Goal: Task Accomplishment & Management: Manage account settings

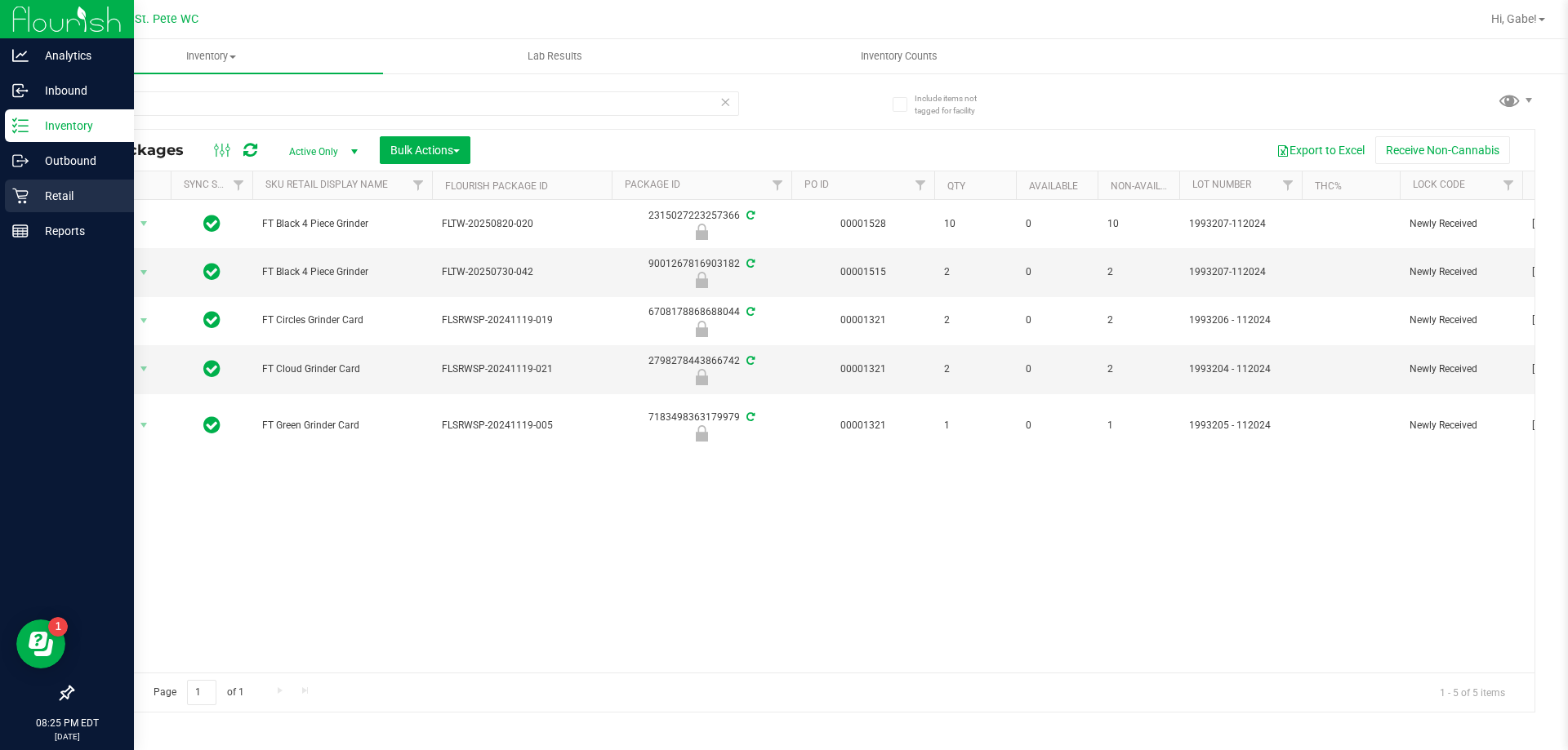
click at [36, 196] on p "Retail" at bounding box center [77, 196] width 98 height 19
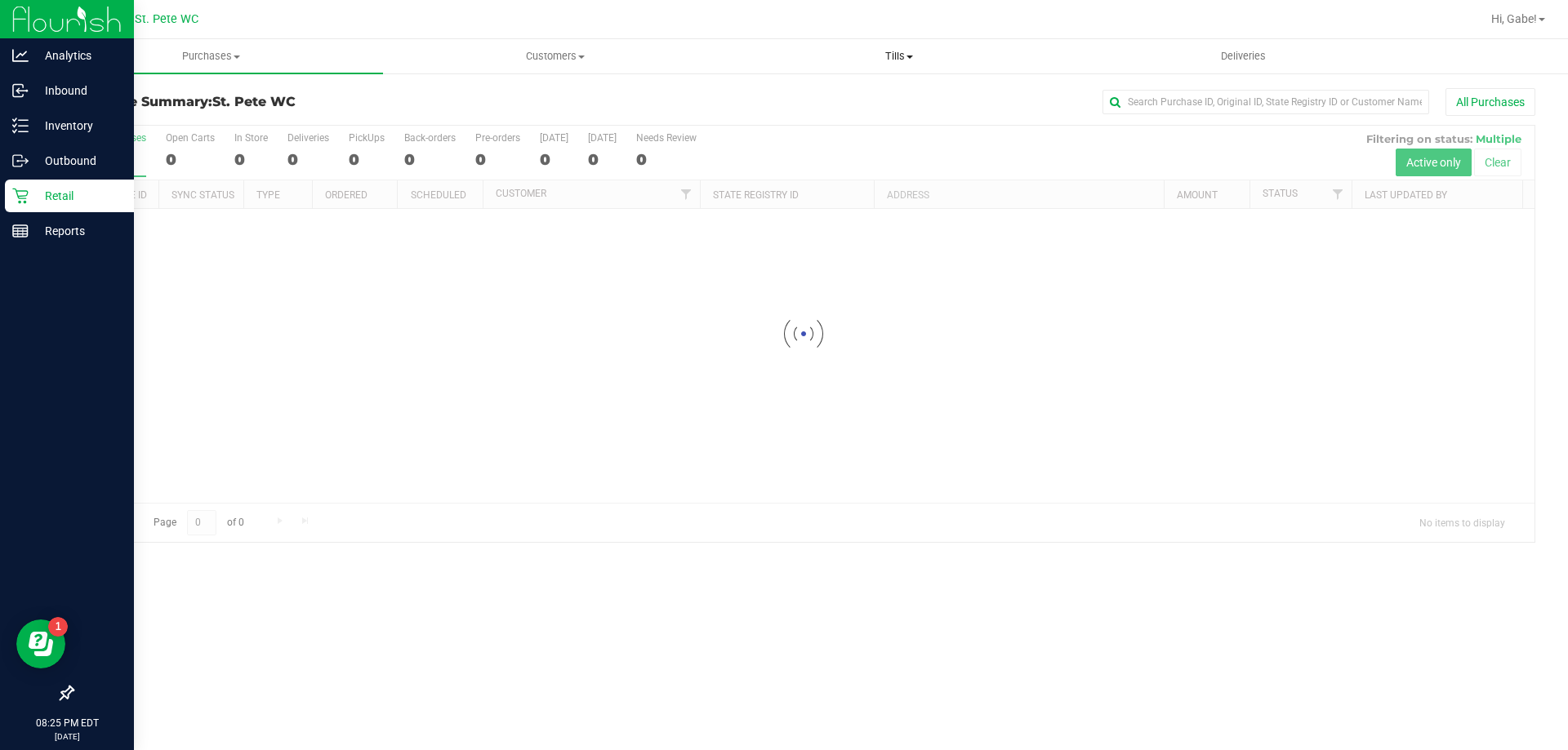
click at [897, 52] on span "Tills" at bounding box center [898, 55] width 343 height 15
click at [817, 99] on span "Manage tills" at bounding box center [782, 98] width 110 height 14
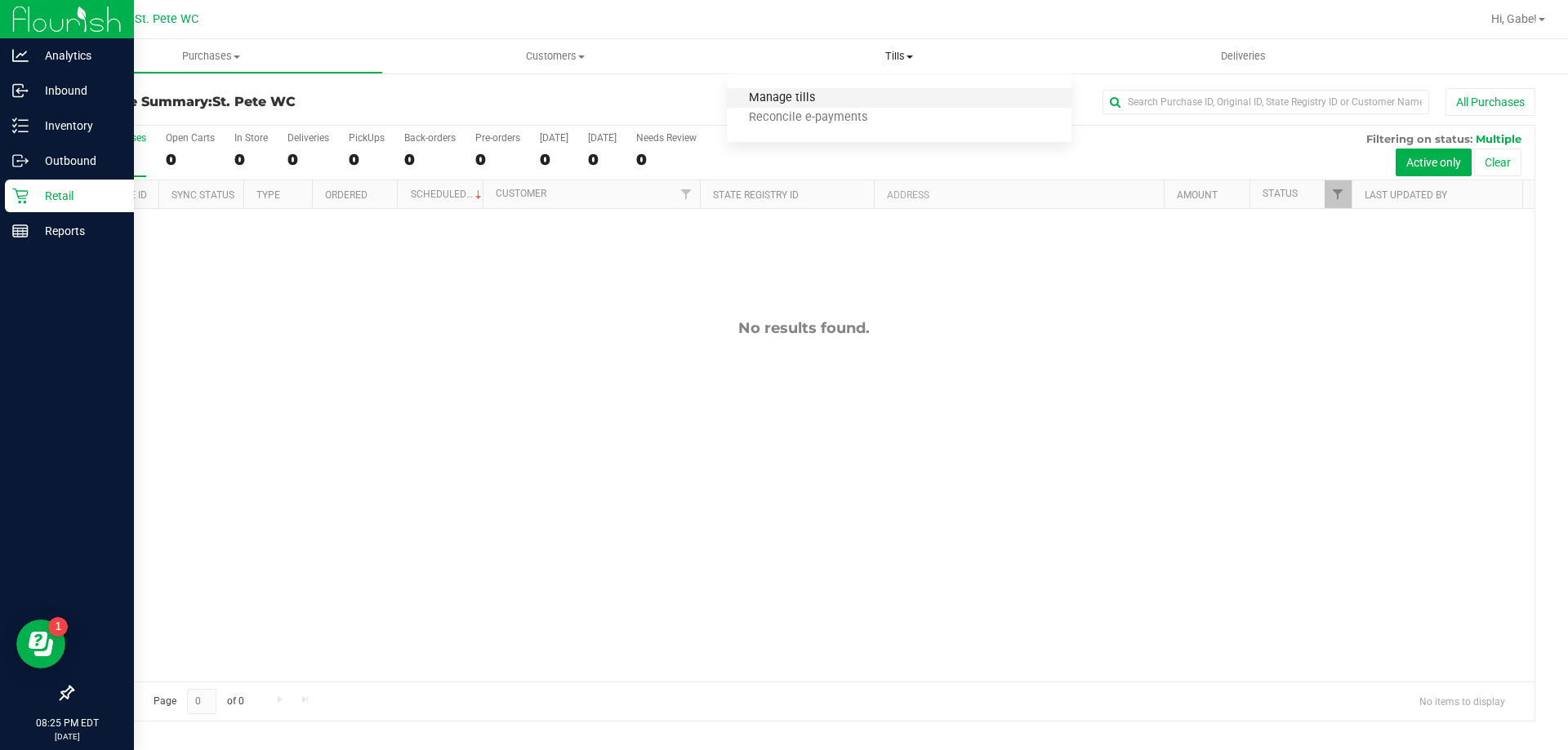
click at [785, 95] on span "Manage tills" at bounding box center [782, 98] width 110 height 14
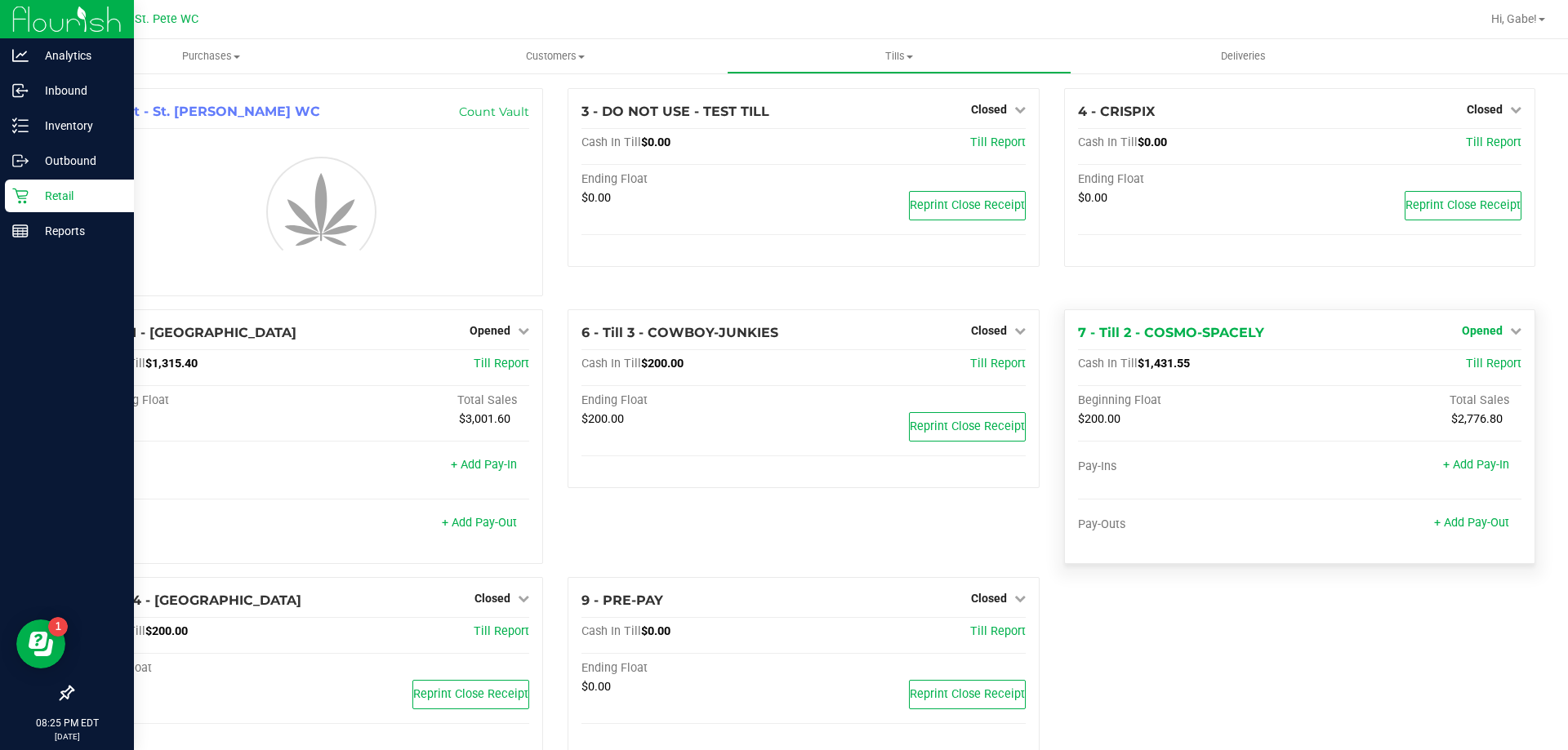
click at [1476, 331] on span "Opened" at bounding box center [1482, 330] width 41 height 13
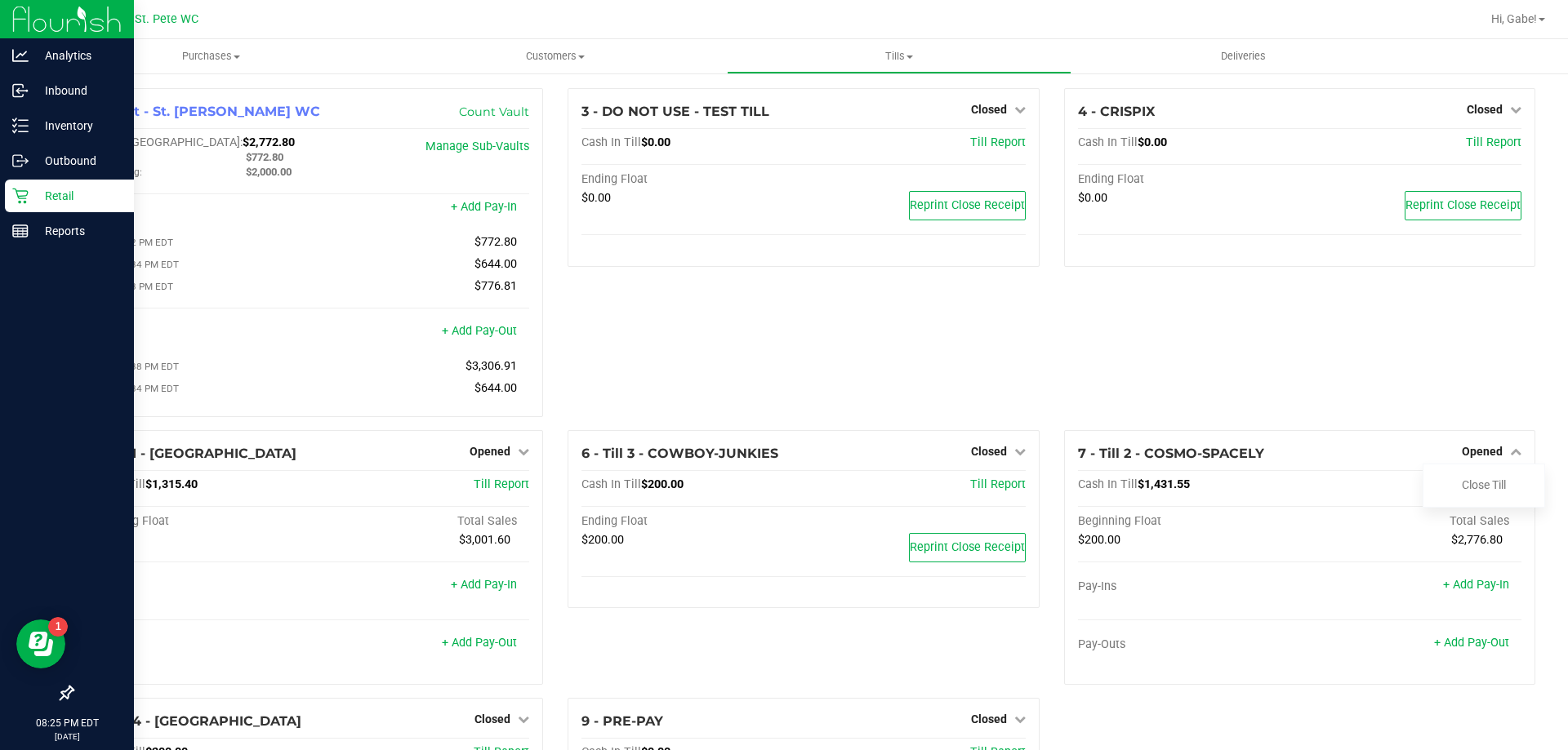
click at [1458, 368] on div "4 - CRISPIX Closed Open Till Cash In Till $0.00 Till Report Ending Float $0.00 …" at bounding box center [1299, 260] width 495 height 342
click at [1484, 489] on link "Close Till" at bounding box center [1483, 484] width 44 height 13
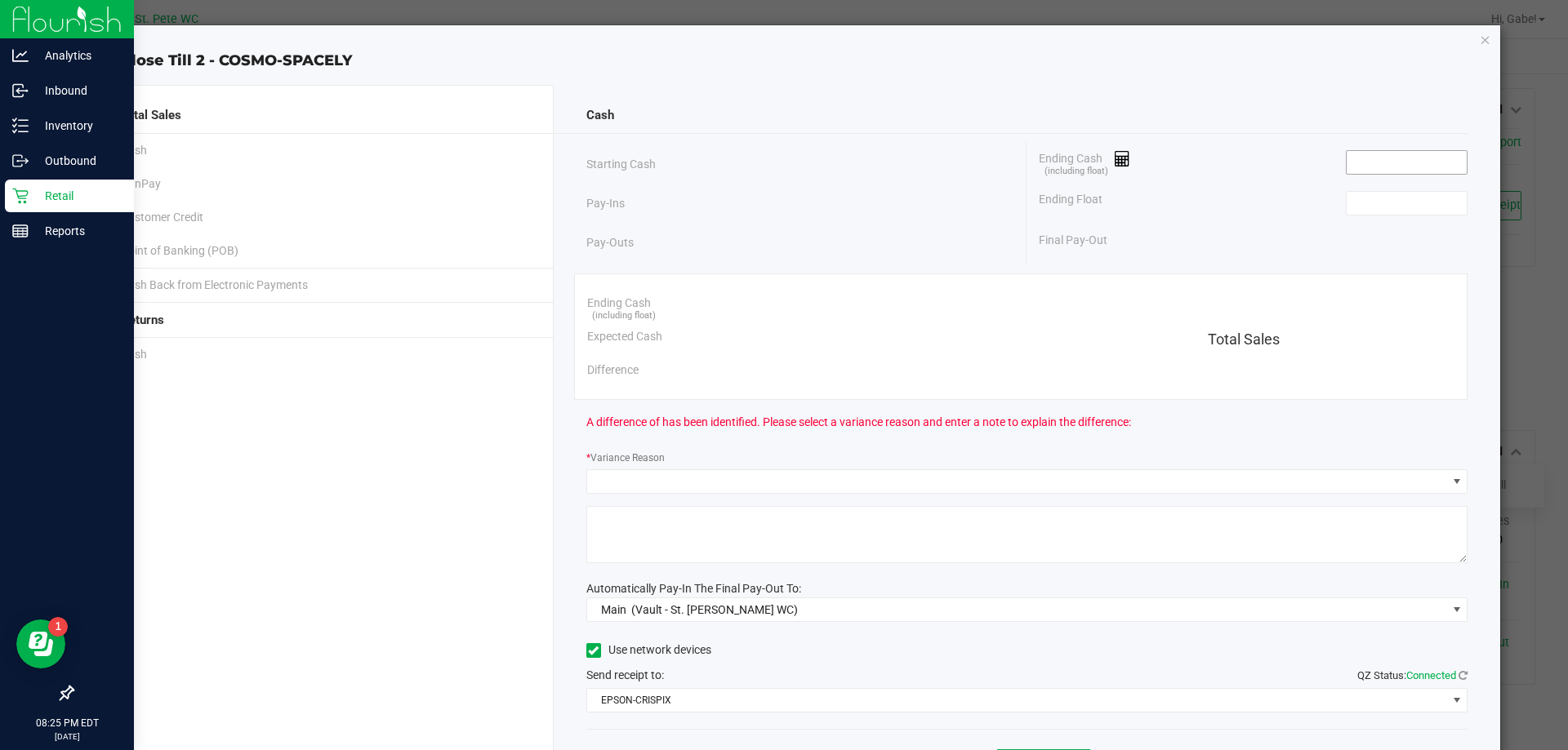
click at [1383, 157] on input at bounding box center [1405, 161] width 120 height 22
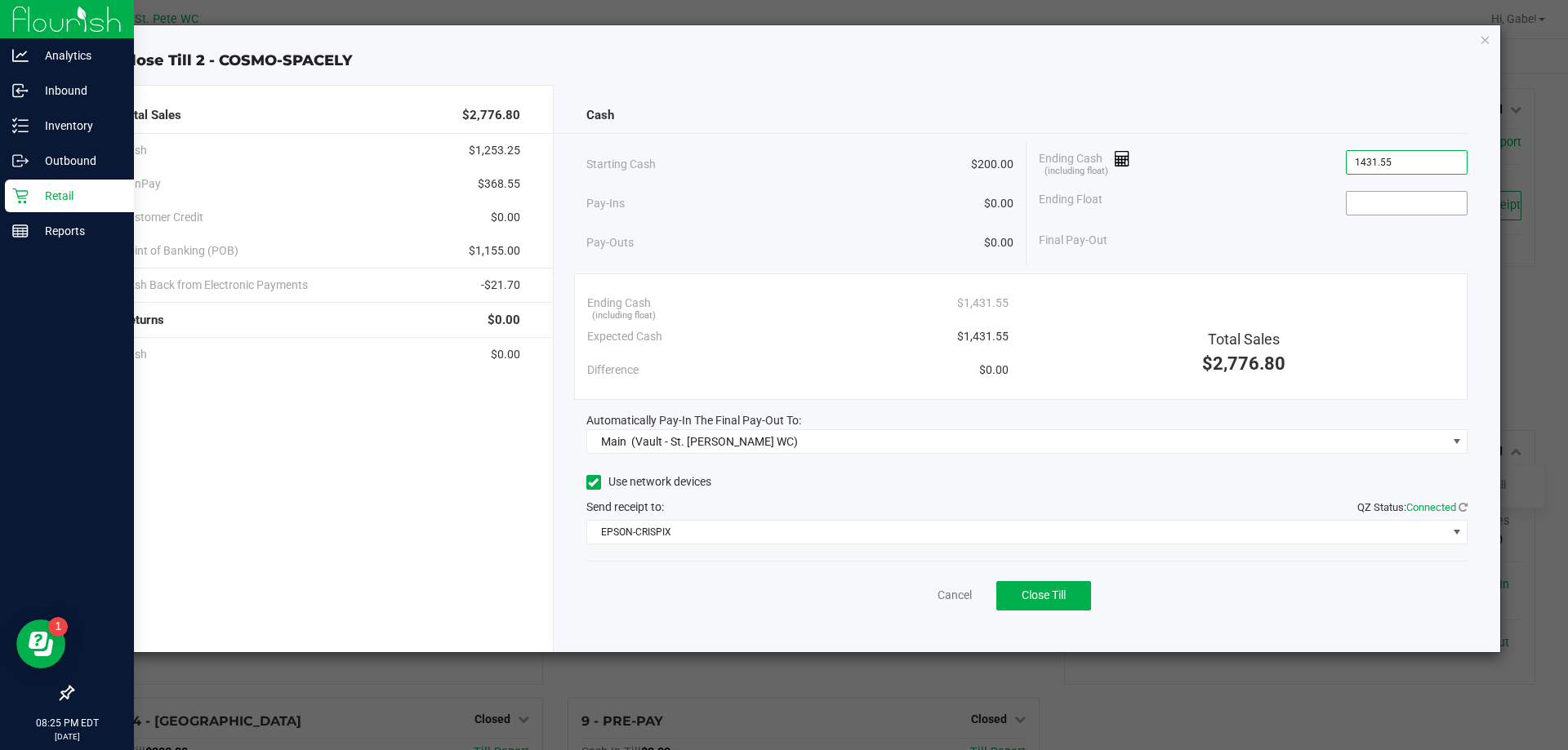
type input "$1,431.55"
click at [1392, 215] on span at bounding box center [1406, 202] width 122 height 24
click at [1371, 194] on input at bounding box center [1405, 202] width 120 height 22
type input "$200.00"
click at [1060, 600] on span "Close Till" at bounding box center [1042, 594] width 44 height 13
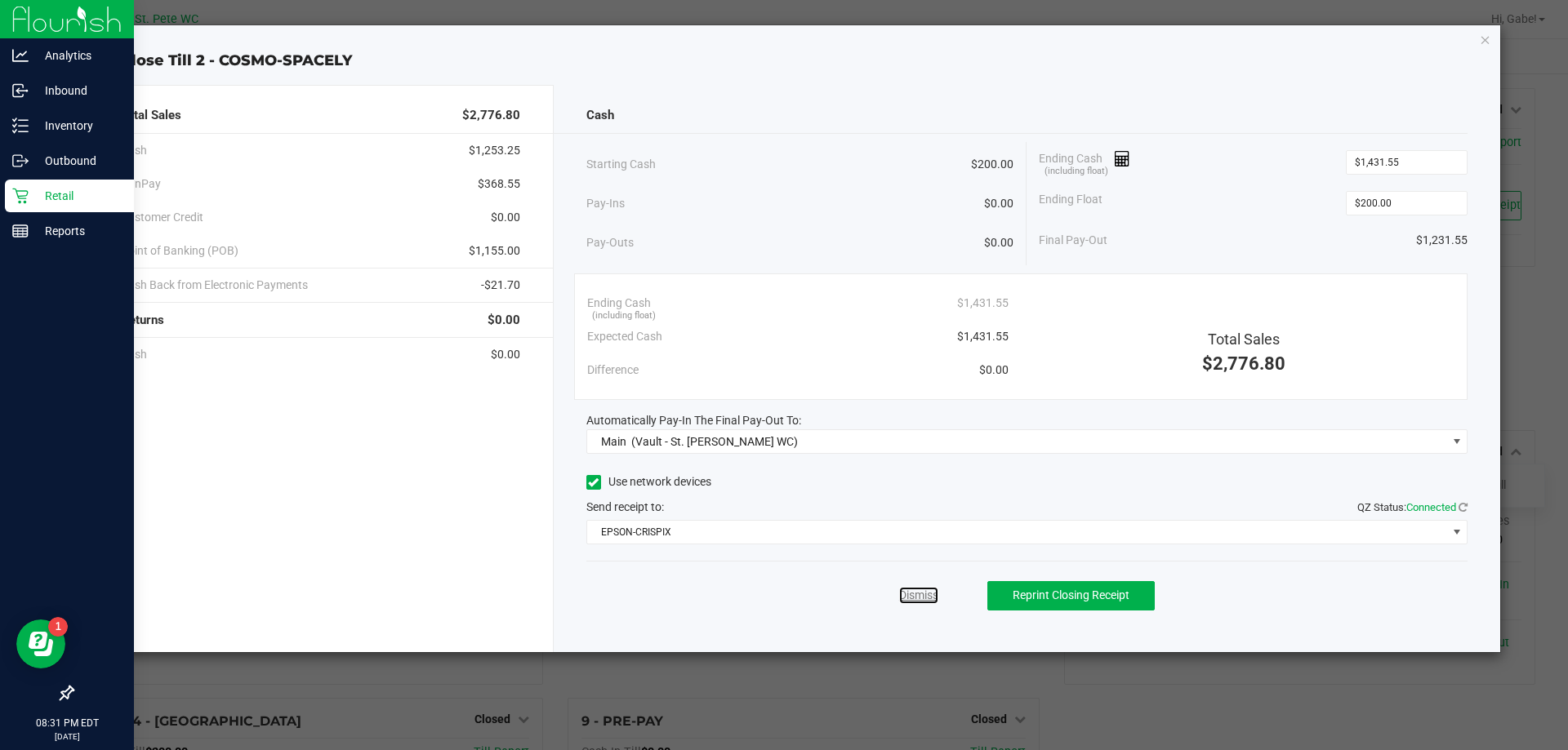
click at [899, 591] on link "Dismiss" at bounding box center [919, 595] width 39 height 18
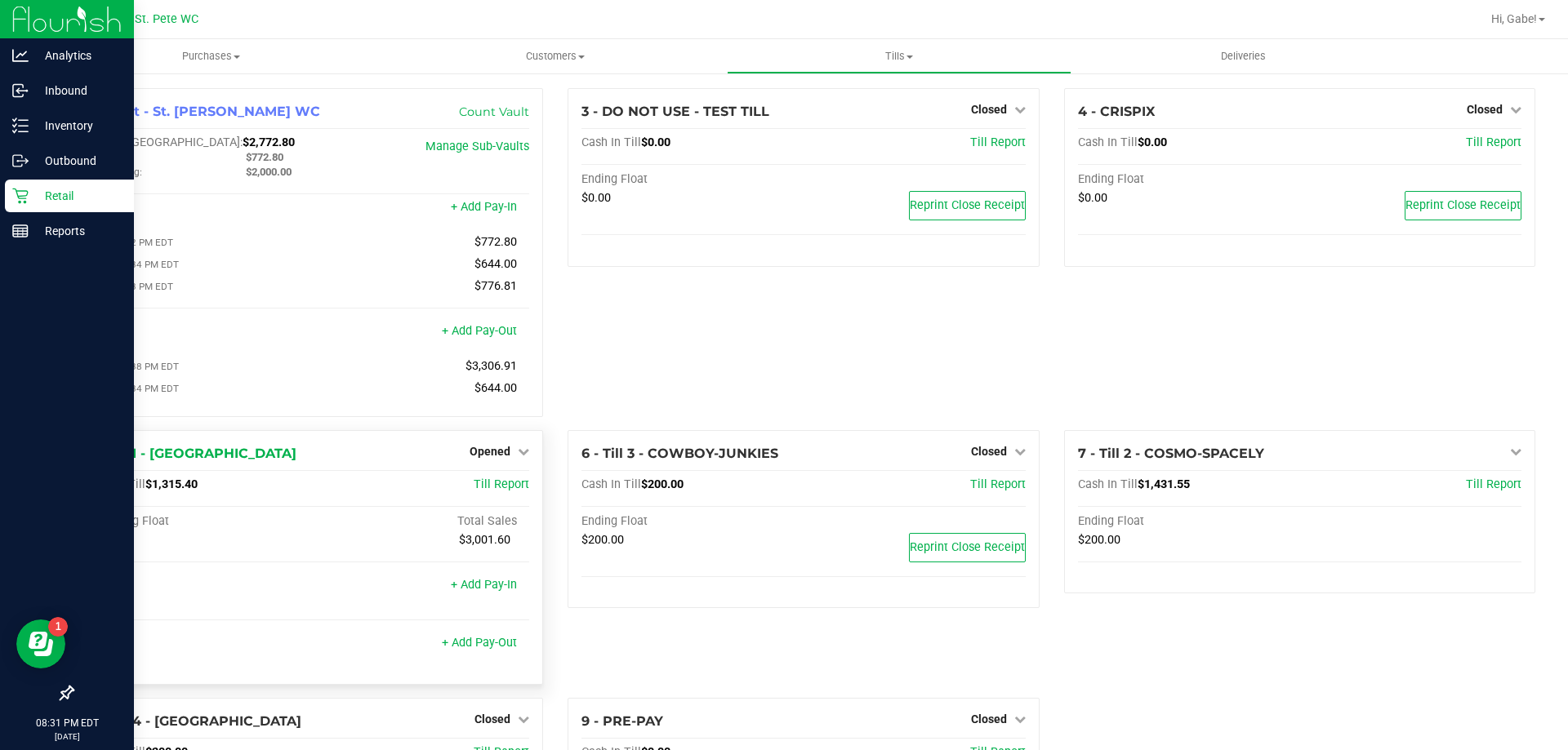
click at [464, 460] on div "5 - Till 1 - COSTA-RICA Opened Close Till" at bounding box center [308, 453] width 444 height 19
click at [491, 458] on span "Opened" at bounding box center [490, 450] width 41 height 13
click at [499, 488] on link "Close Till" at bounding box center [492, 484] width 44 height 13
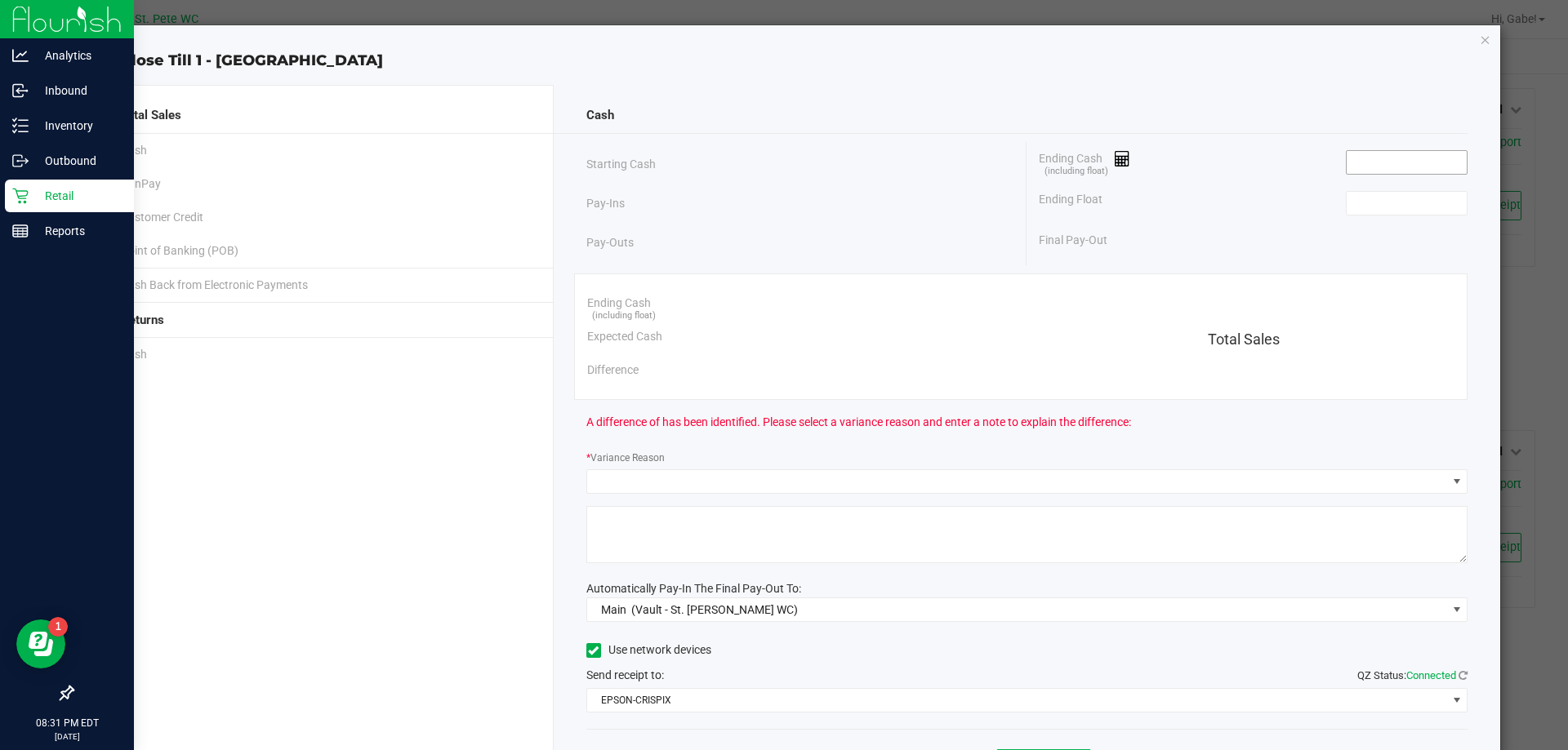
click at [1376, 170] on input at bounding box center [1405, 161] width 120 height 22
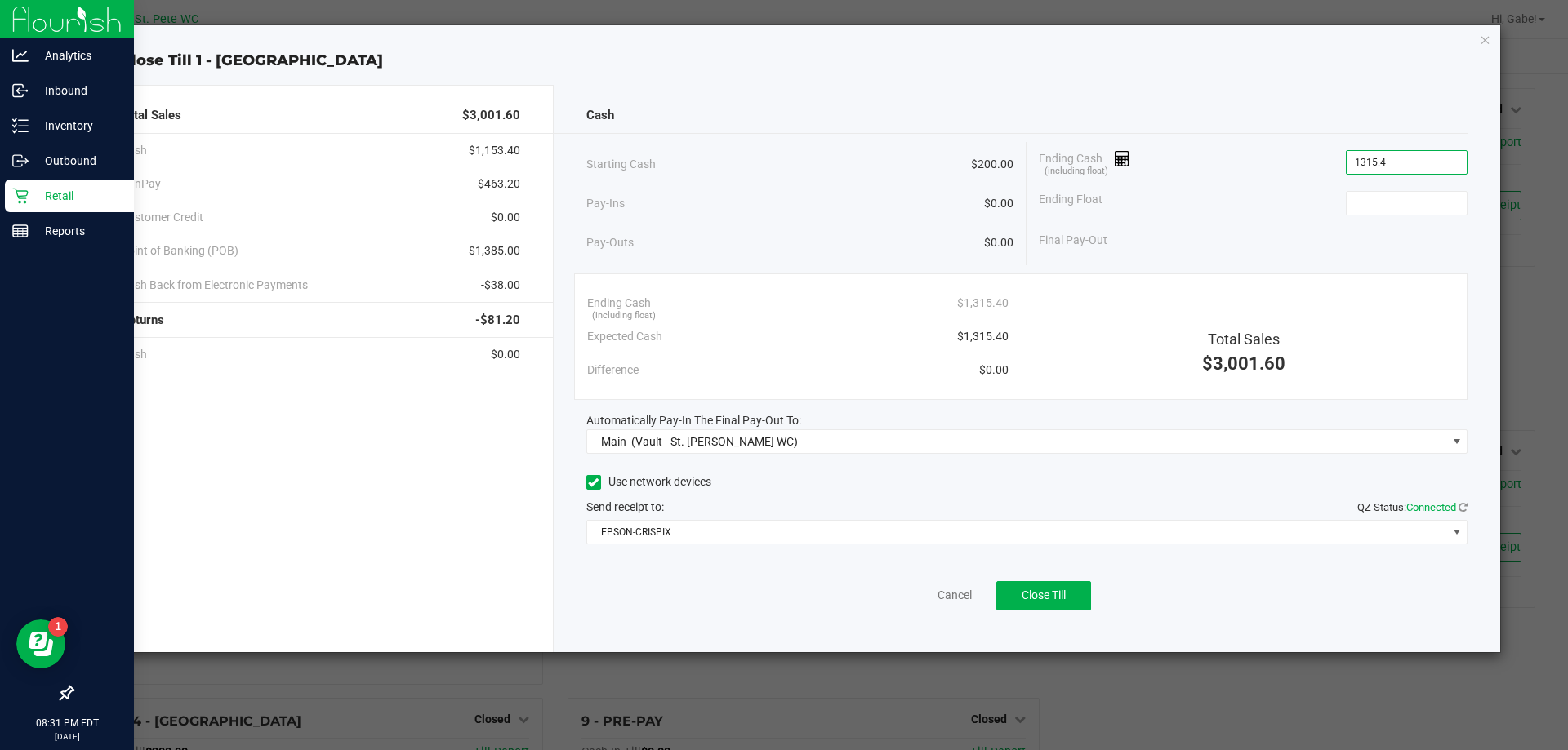
type input "$1,315.40"
click at [1381, 194] on div "Ending Float" at bounding box center [1253, 203] width 428 height 41
click at [1384, 196] on input at bounding box center [1405, 202] width 120 height 22
type input "$200.00"
click at [1320, 173] on div "Ending Cash (including float) $1,315.40" at bounding box center [1253, 162] width 428 height 41
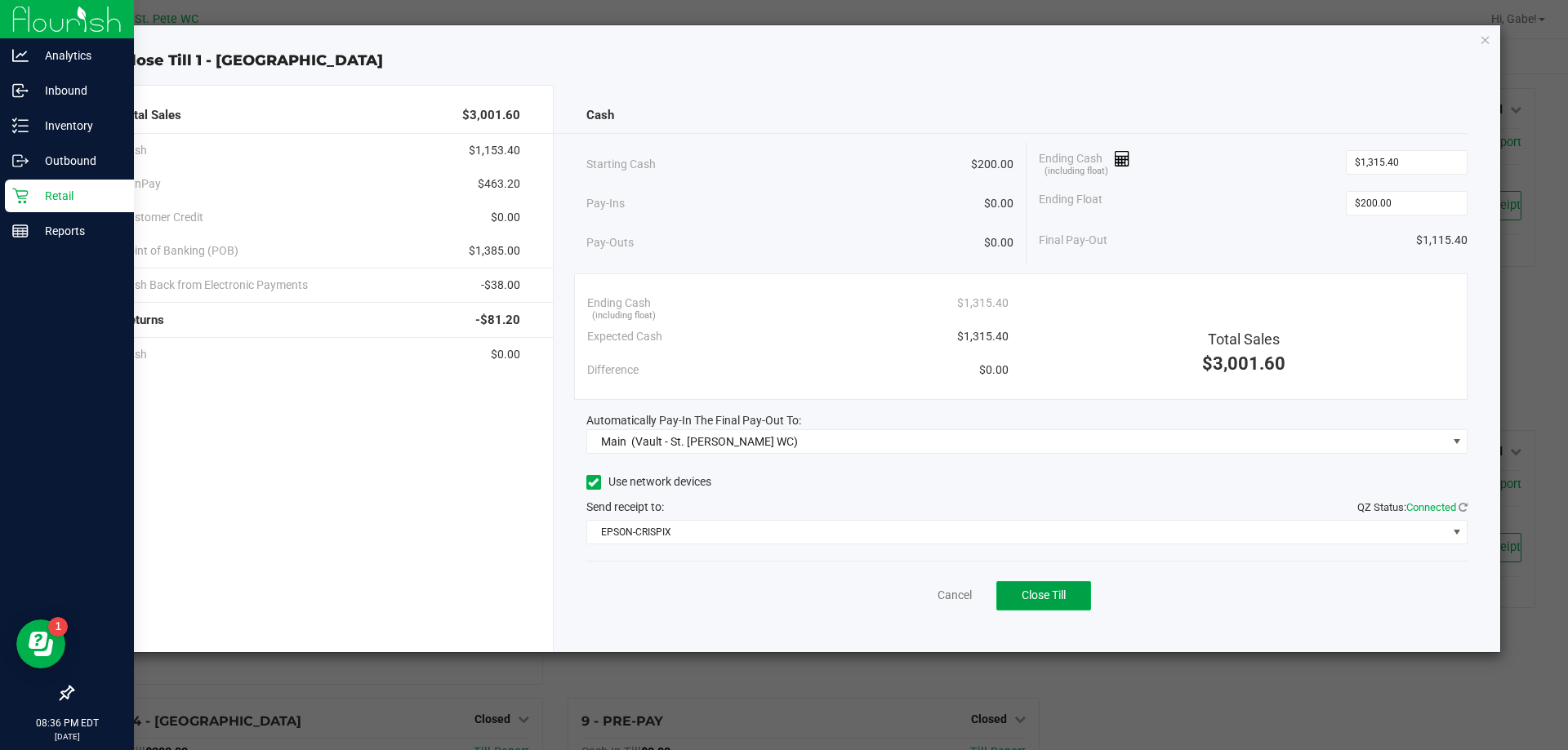
click at [1026, 593] on span "Close Till" at bounding box center [1042, 594] width 44 height 13
click at [919, 599] on link "Dismiss" at bounding box center [919, 595] width 39 height 18
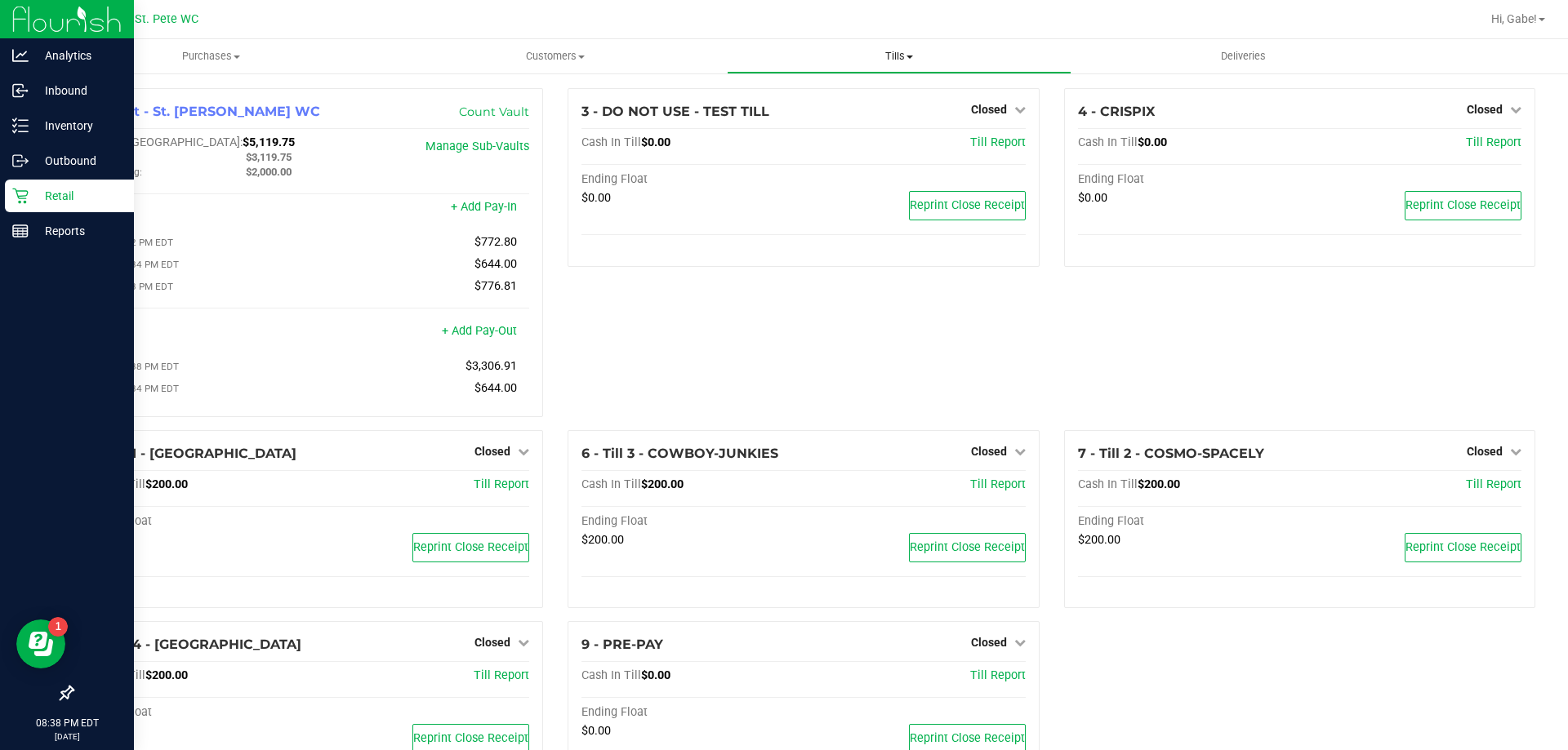
click at [912, 56] on span at bounding box center [909, 56] width 7 height 3
click at [840, 116] on span "Reconcile e-payments" at bounding box center [808, 118] width 163 height 14
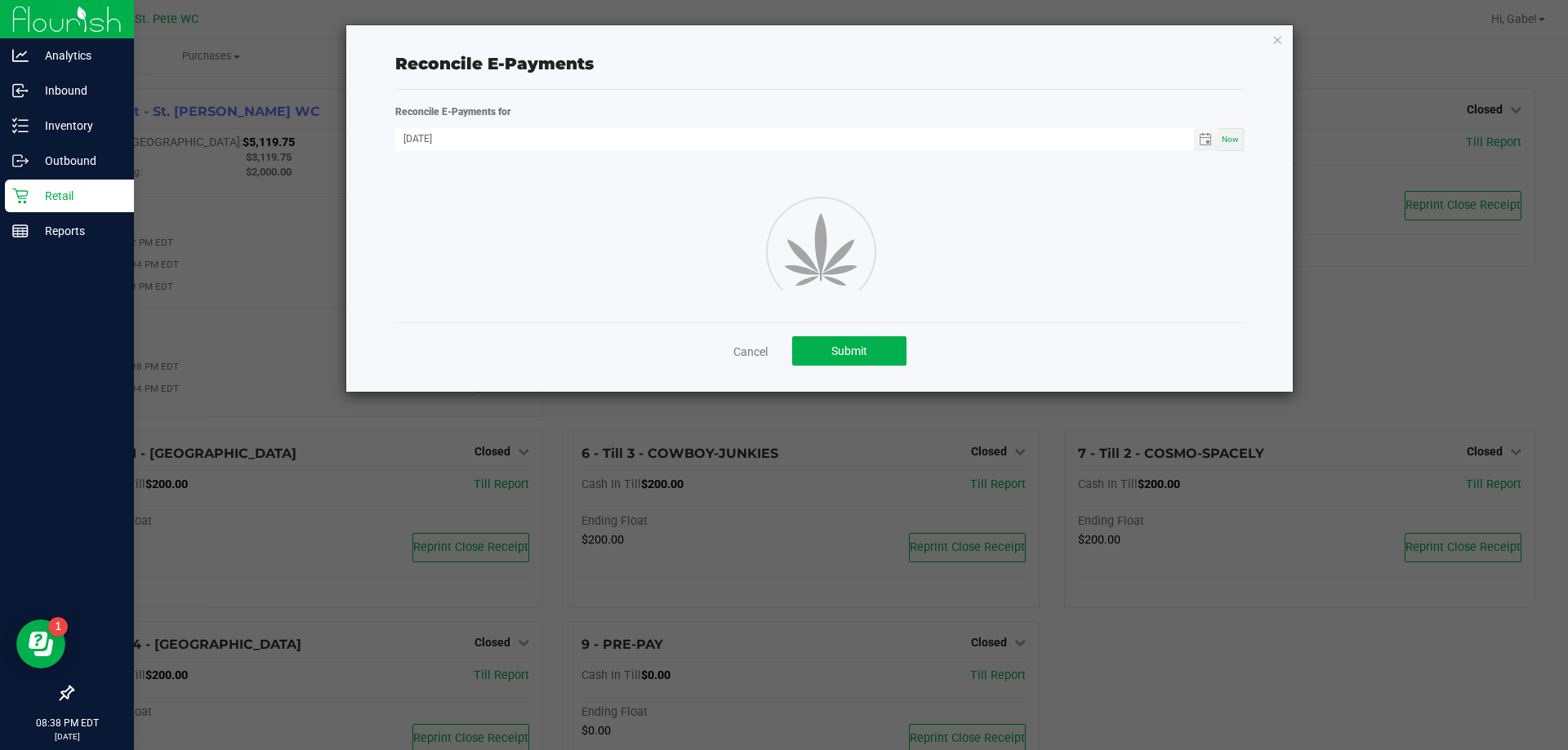
click at [818, 251] on div at bounding box center [799, 288] width 74 height 74
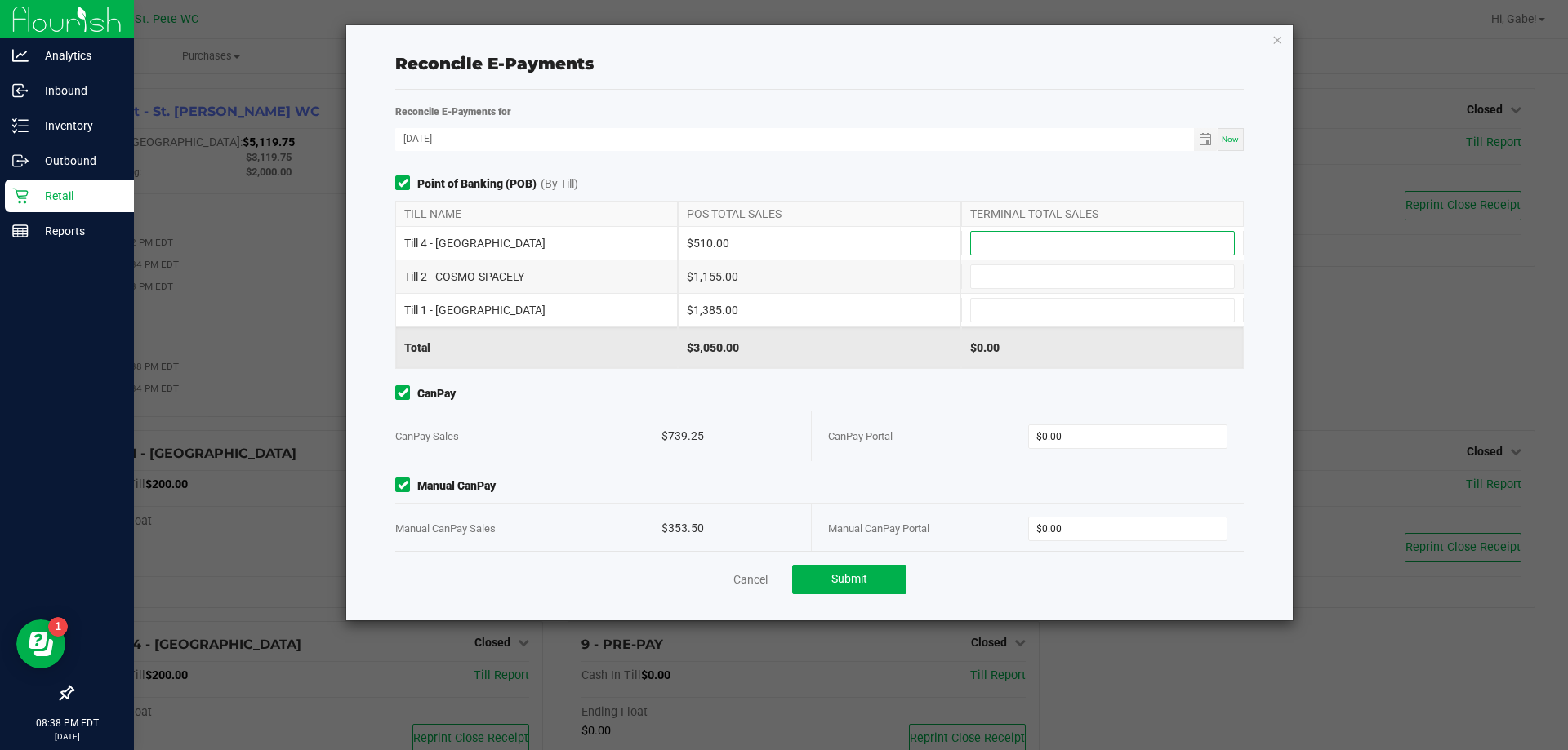
click at [1038, 236] on input at bounding box center [1102, 242] width 263 height 22
click at [1131, 240] on input at bounding box center [1102, 242] width 263 height 22
type input "$510.00"
click at [1101, 281] on input at bounding box center [1102, 276] width 263 height 22
type input "$1,155.00"
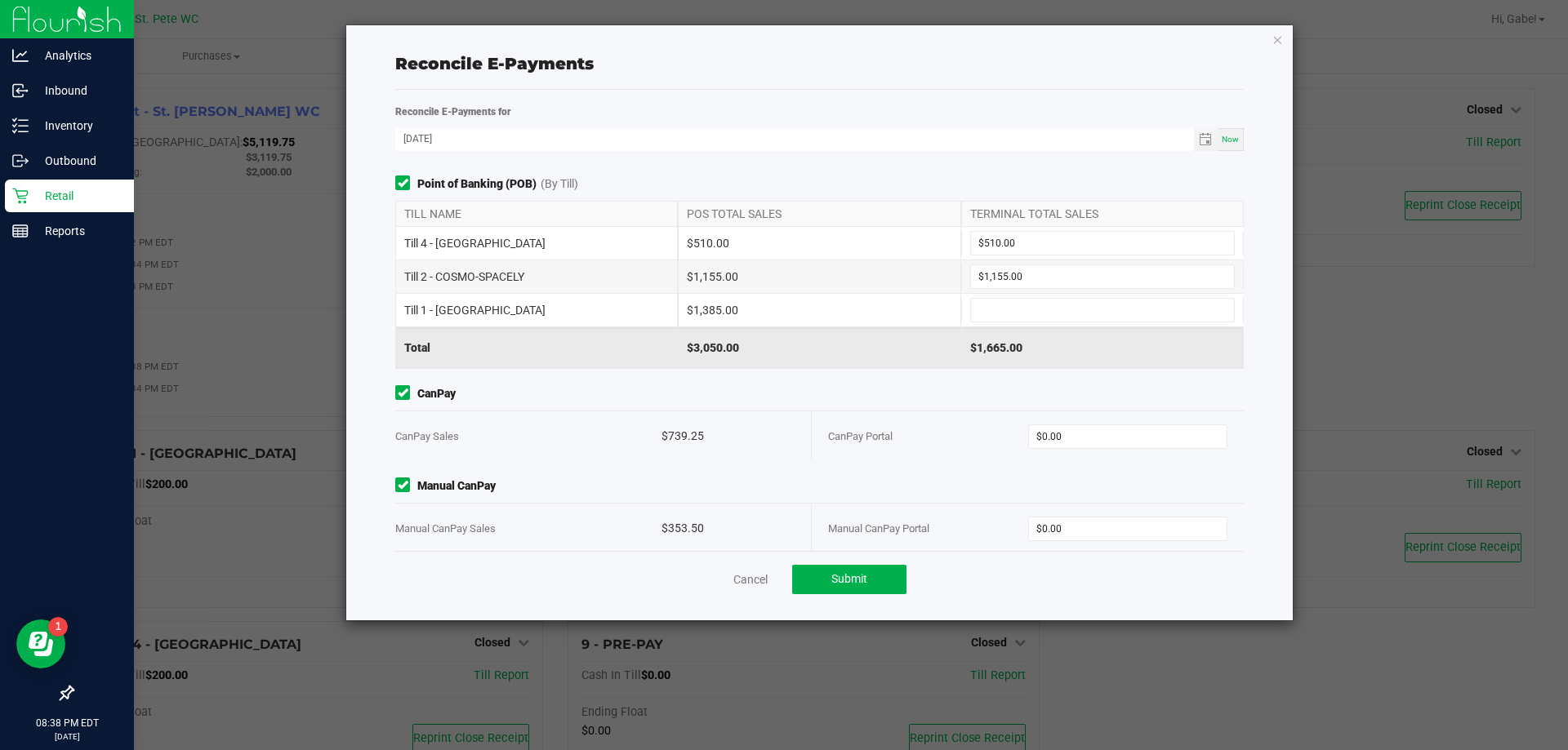
drag, startPoint x: 1164, startPoint y: 266, endPoint x: 1150, endPoint y: 295, distance: 32.2
click at [1154, 292] on div "Till 2 - COSMO-SPACELY $1,155.00 $1,155.00" at bounding box center [820, 277] width 849 height 33
click at [1149, 299] on input at bounding box center [1102, 309] width 263 height 22
type input "$1,385.00"
click at [888, 351] on div "$3,050.00" at bounding box center [819, 347] width 282 height 41
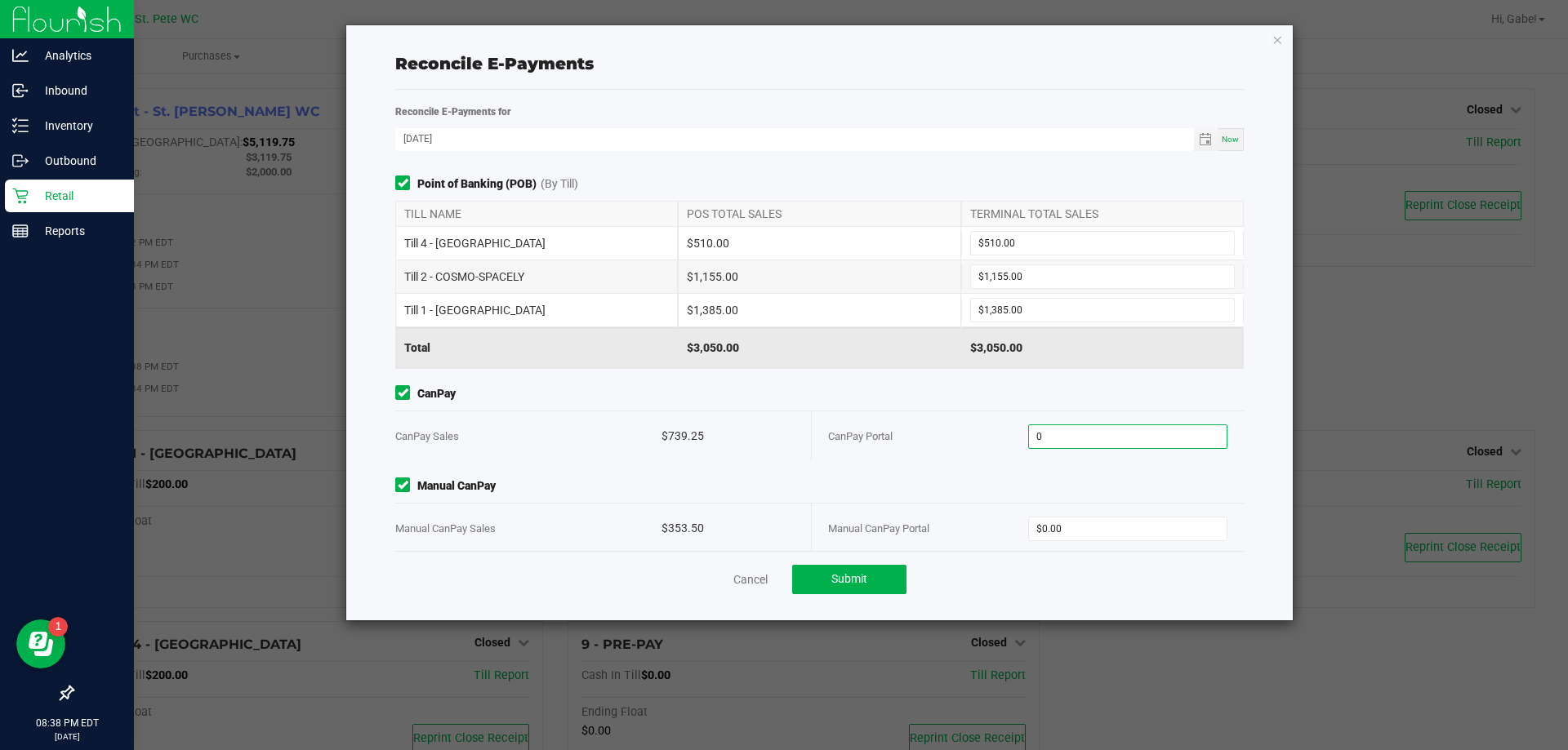
click at [1048, 446] on input "0" at bounding box center [1128, 436] width 199 height 22
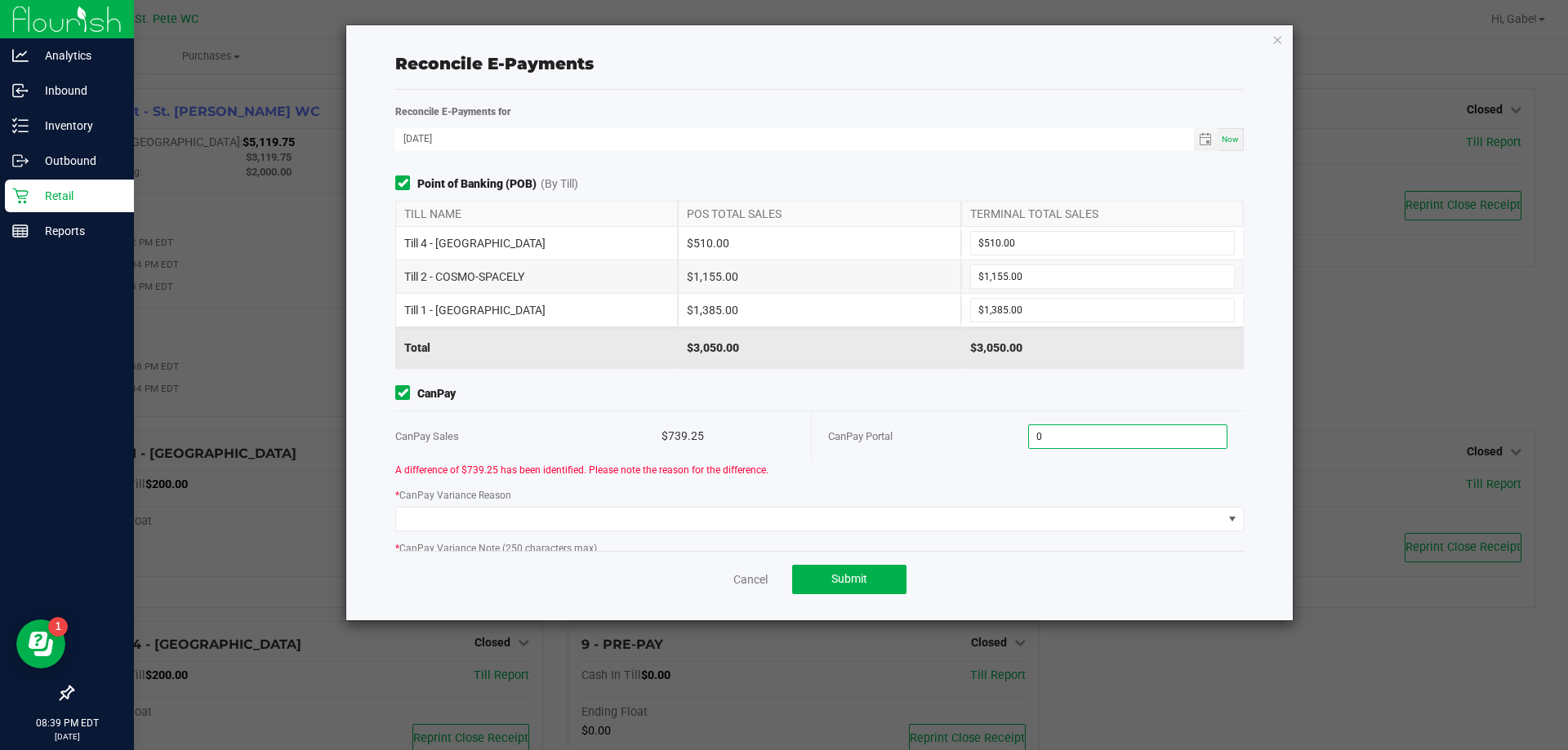
type input "$0.00"
click at [857, 480] on div "A difference of $739.25 has been identified. Please note the reason for the dif…" at bounding box center [819, 536] width 873 height 151
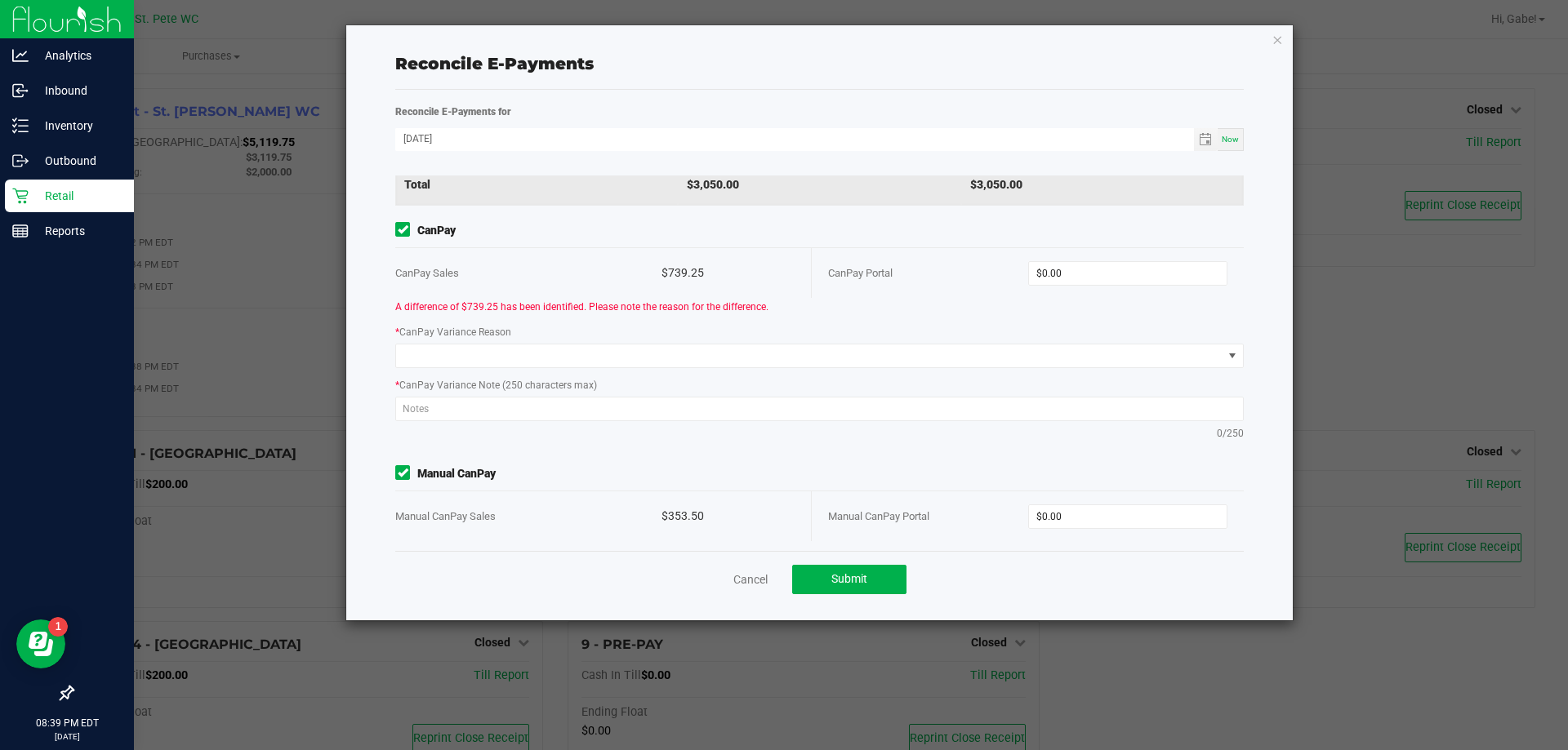
scroll to position [168, 0]
click at [1041, 515] on input "0" at bounding box center [1128, 511] width 199 height 22
paste input "353.5"
type input "$353.50"
click at [956, 417] on div at bounding box center [820, 407] width 849 height 29
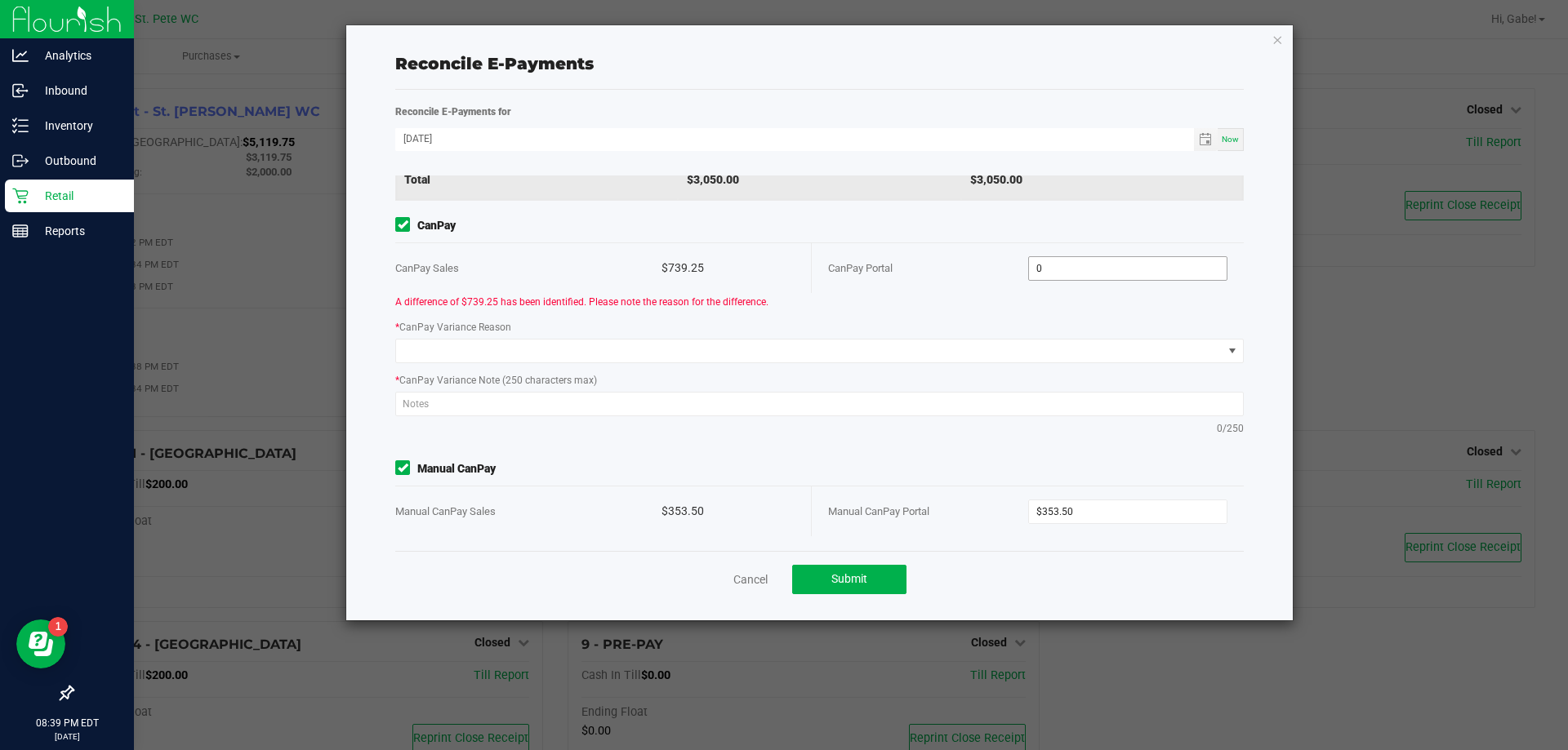
click at [1029, 272] on input "0" at bounding box center [1128, 268] width 199 height 22
click at [1037, 271] on input "0" at bounding box center [1128, 268] width 199 height 22
paste input "739.25"
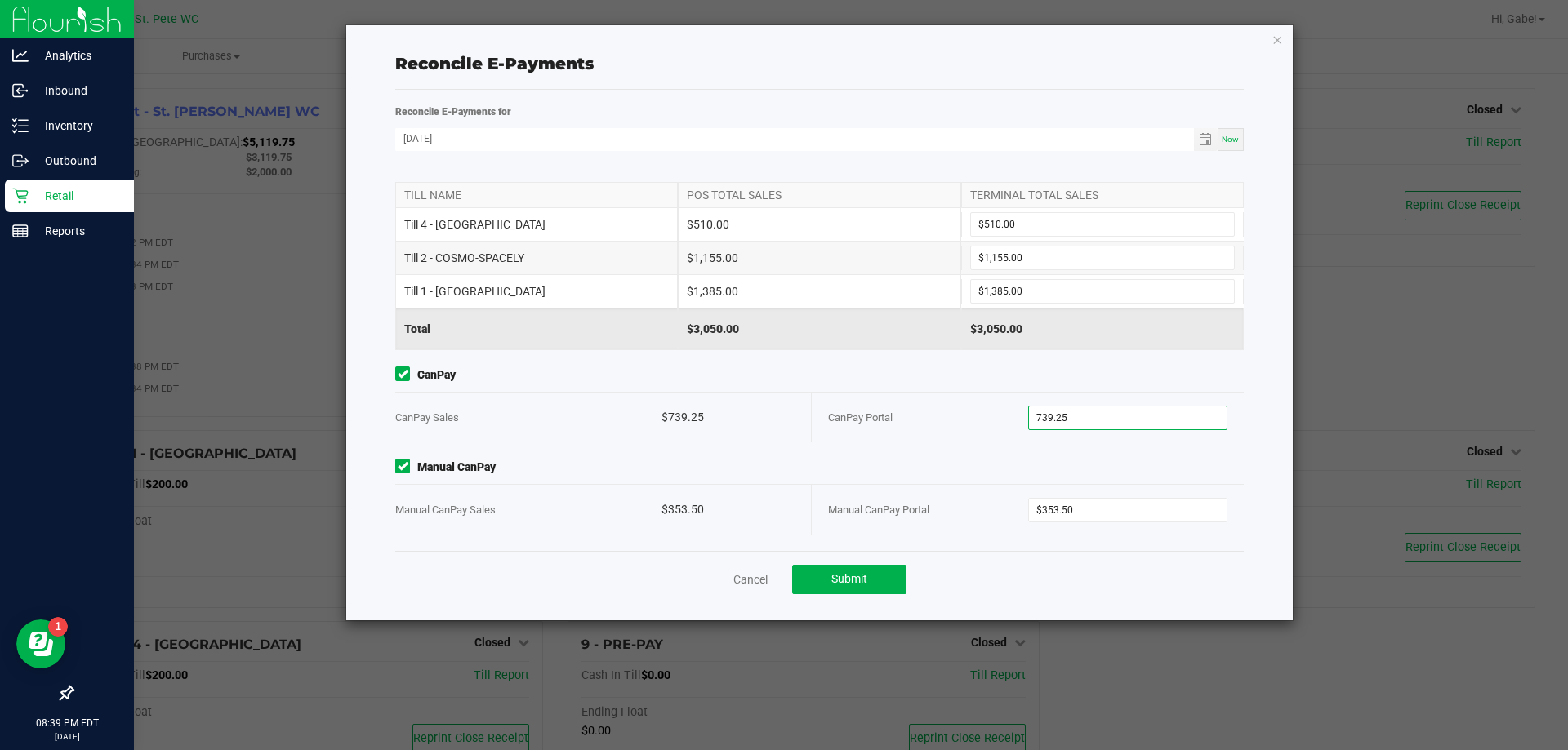
scroll to position [18, 0]
type input "$739.25"
drag, startPoint x: 943, startPoint y: 399, endPoint x: 930, endPoint y: 400, distance: 13.0
click at [937, 398] on div "CanPay Portal" at bounding box center [929, 418] width 201 height 50
click at [892, 579] on button "Submit" at bounding box center [849, 580] width 114 height 29
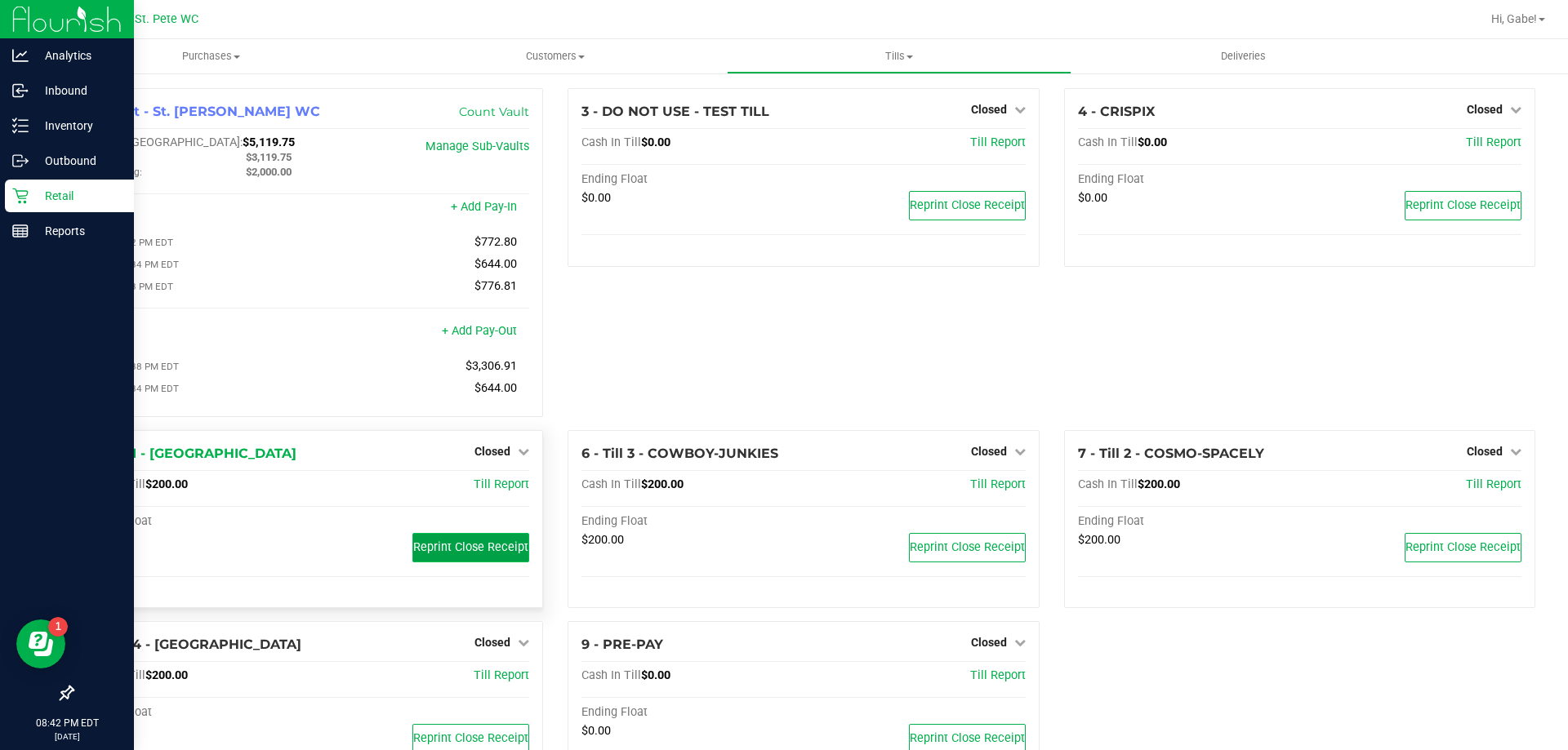
click at [492, 550] on span "Reprint Close Receipt" at bounding box center [470, 547] width 115 height 14
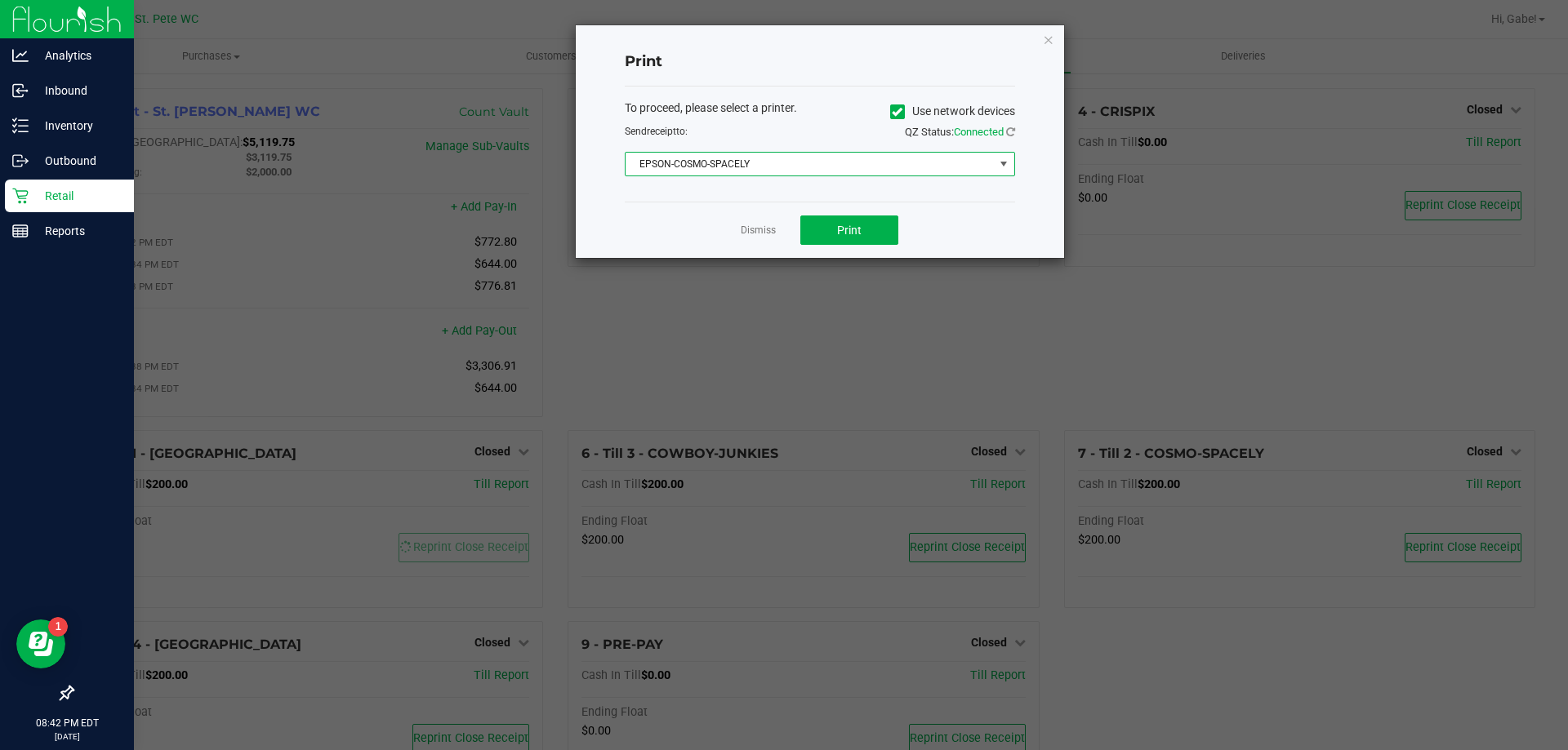
click at [814, 170] on span "EPSON-COSMO-SPACELY" at bounding box center [810, 163] width 368 height 22
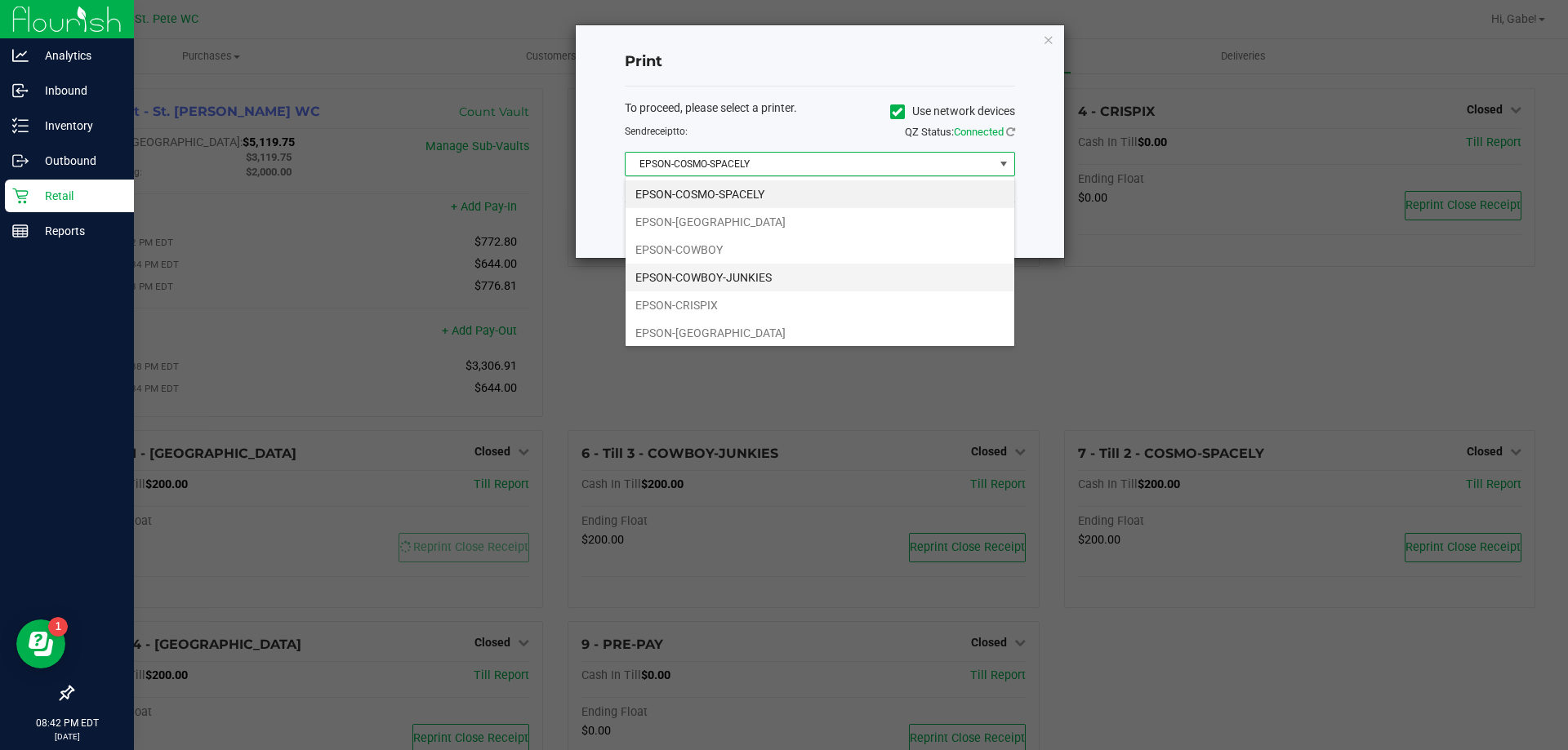
scroll to position [24, 390]
click at [724, 300] on li "EPSON-CRISPIX" at bounding box center [820, 304] width 388 height 28
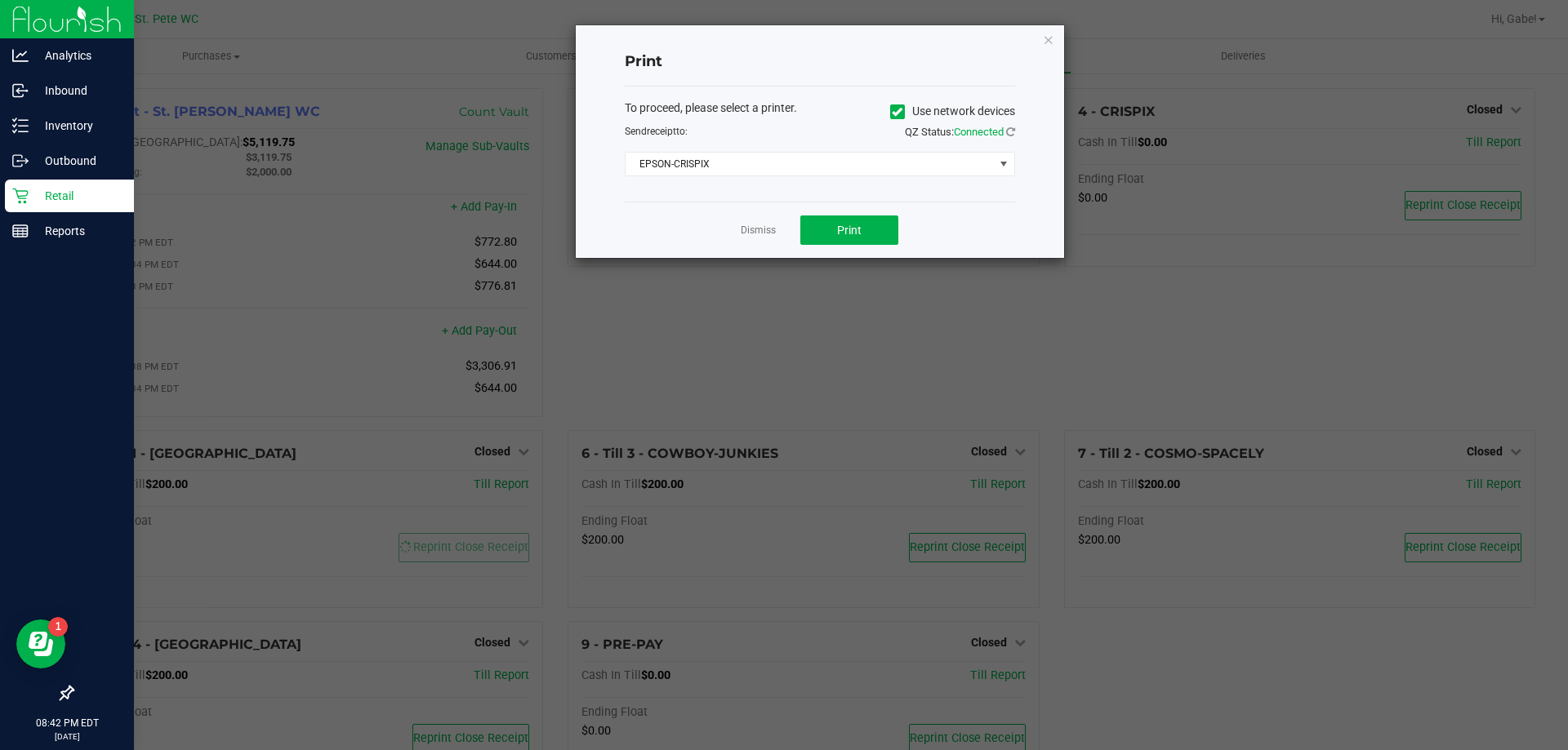
click at [825, 212] on div "Dismiss Print" at bounding box center [820, 230] width 390 height 56
click at [823, 223] on button "Print" at bounding box center [849, 230] width 98 height 29
click at [773, 226] on link "Dismiss" at bounding box center [758, 231] width 35 height 14
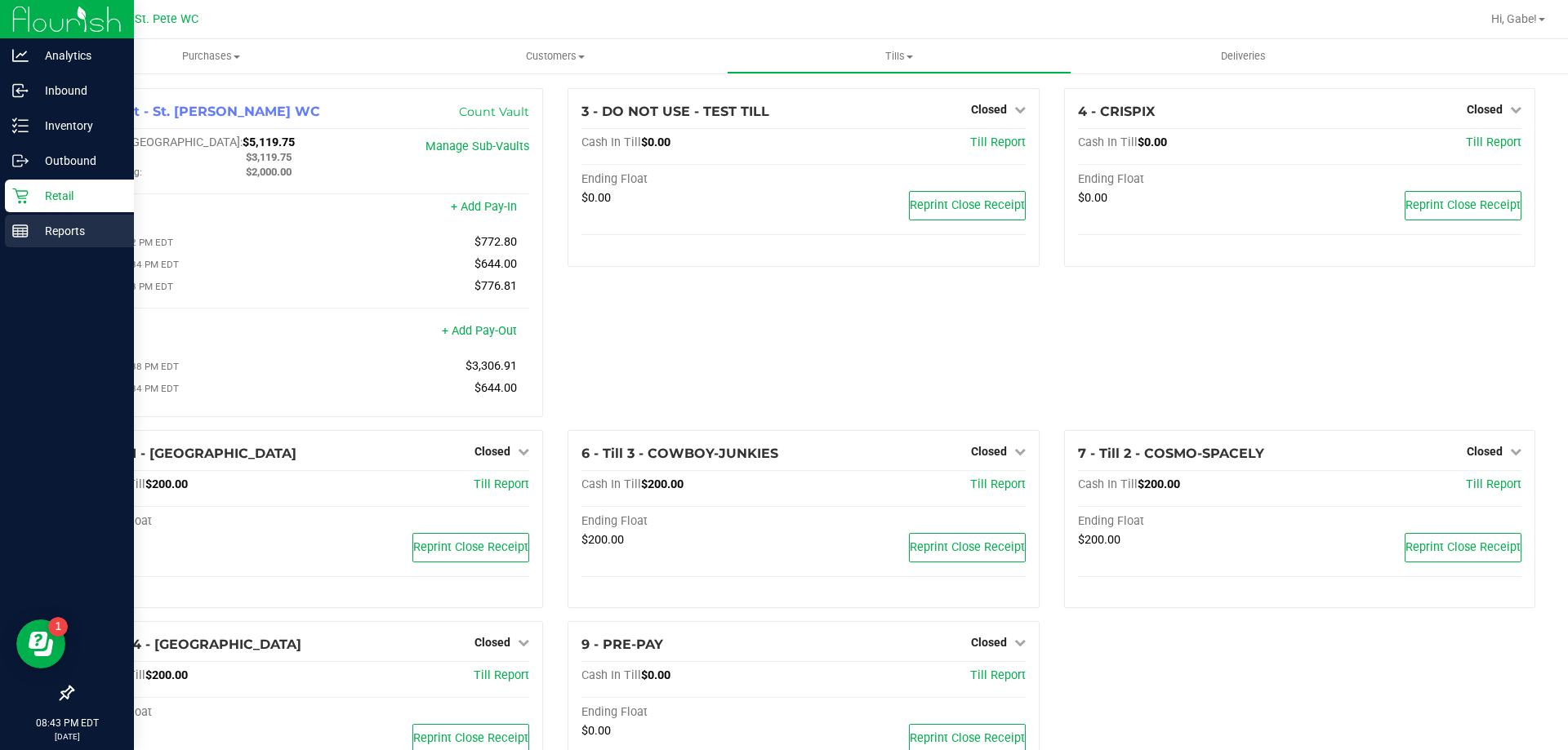
click at [37, 217] on div "Reports" at bounding box center [69, 232] width 129 height 33
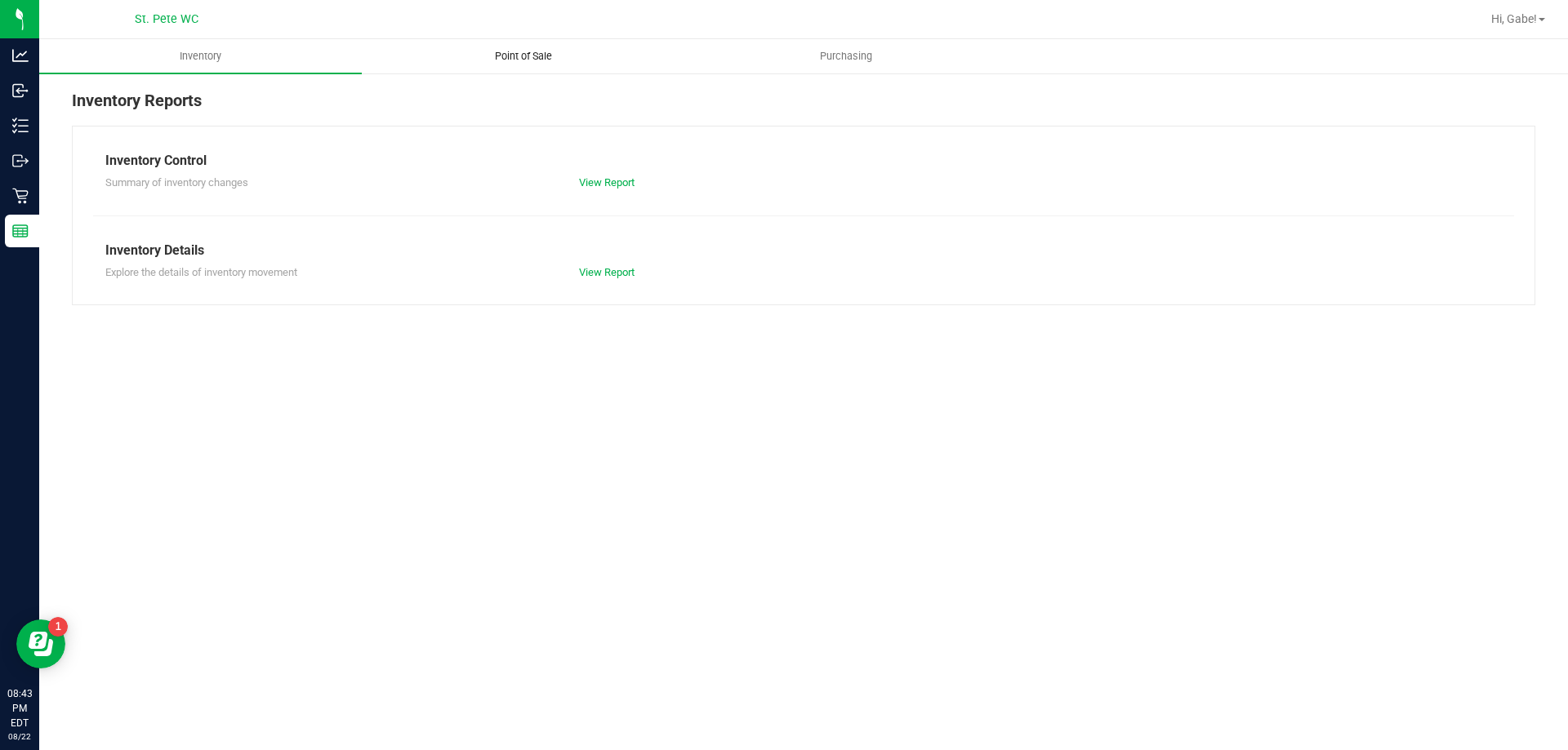
click at [549, 59] on span "Point of Sale" at bounding box center [524, 55] width 101 height 15
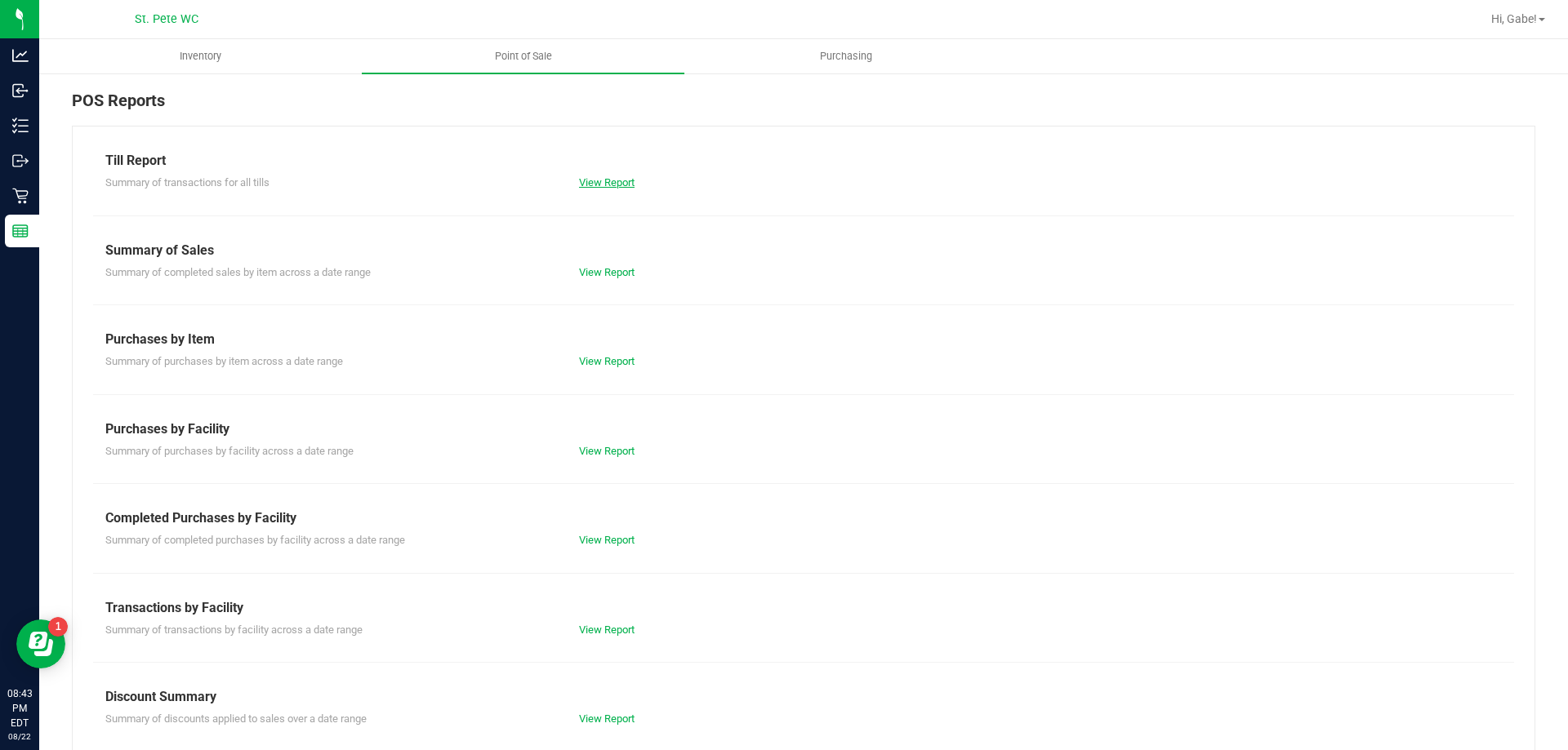
click at [614, 187] on link "View Report" at bounding box center [606, 182] width 55 height 13
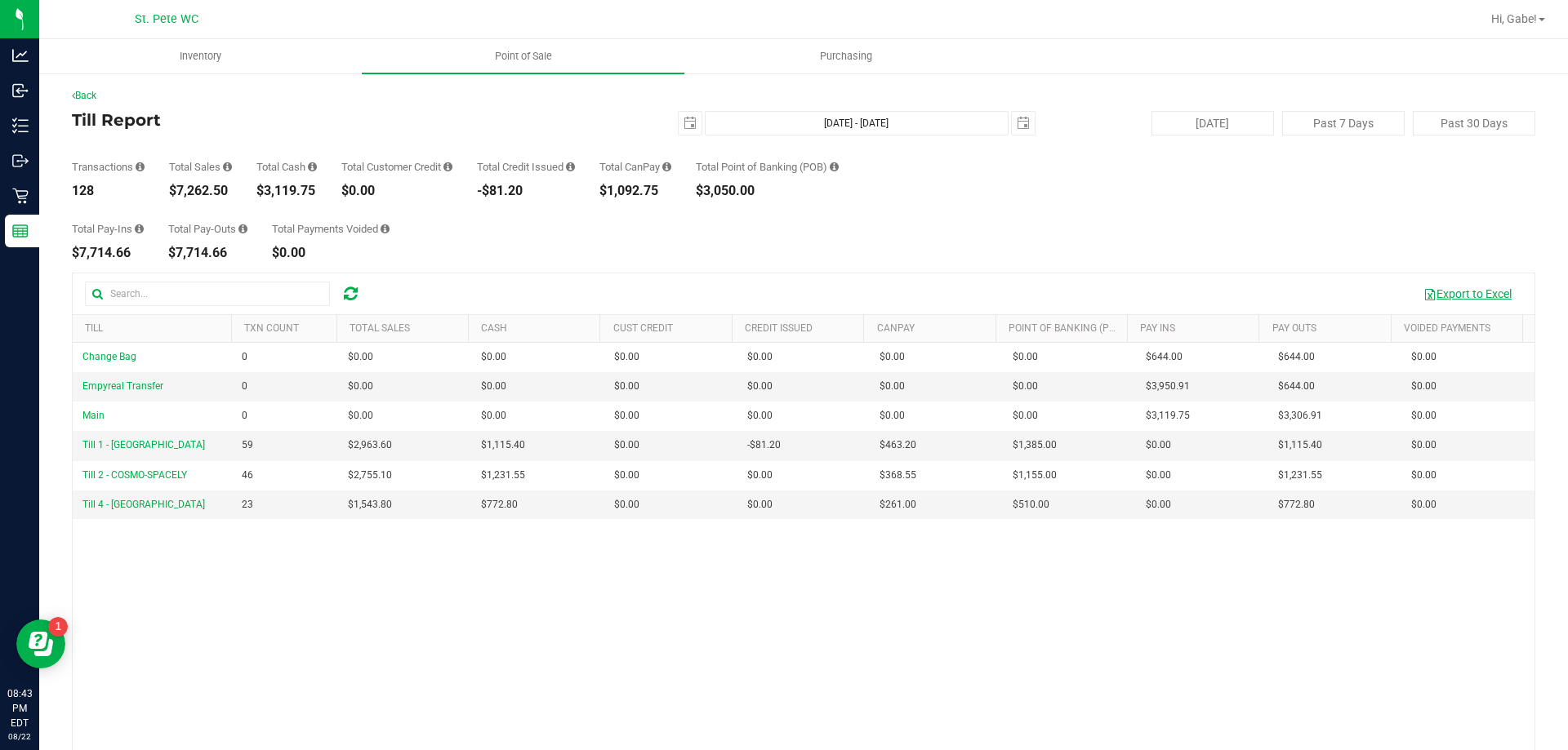
click at [1456, 287] on button "Export to Excel" at bounding box center [1467, 294] width 109 height 28
click at [1417, 205] on div "Total Pay-Ins $7,714.66 Total Pay-Outs $7,714.66 Total Payments Voided $0.00" at bounding box center [803, 229] width 1463 height 62
click at [1431, 283] on button "Export to Excel" at bounding box center [1467, 294] width 109 height 28
click at [1440, 293] on button "Export to Excel" at bounding box center [1467, 294] width 109 height 28
click at [1163, 76] on div "Back Till Report [DATE] [DATE] - [DATE] [DATE] [DATE] Past 7 Days Past 30 Days …" at bounding box center [803, 472] width 1528 height 800
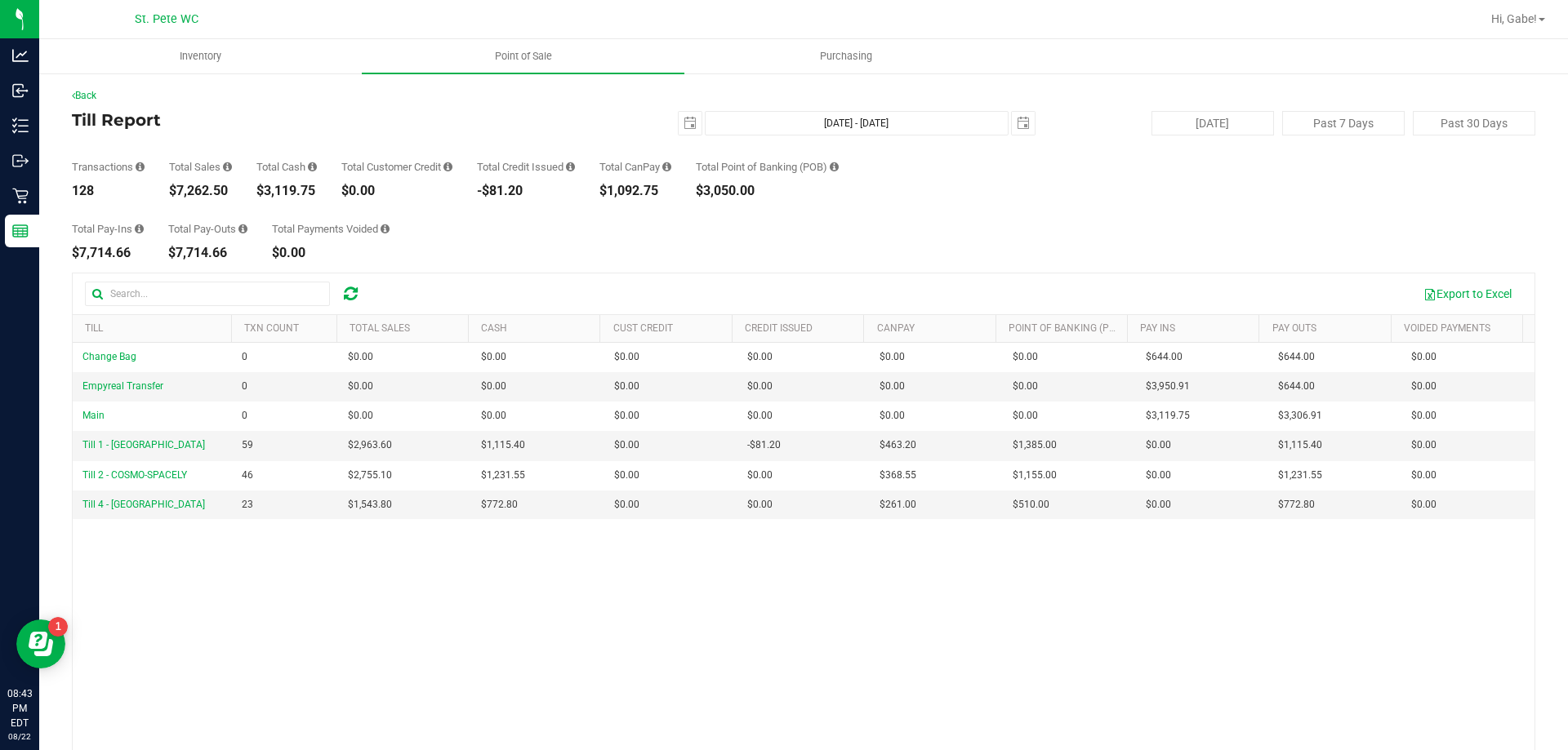
drag, startPoint x: 315, startPoint y: 191, endPoint x: 266, endPoint y: 190, distance: 49.0
click at [266, 190] on div "$3,119.75" at bounding box center [286, 191] width 60 height 13
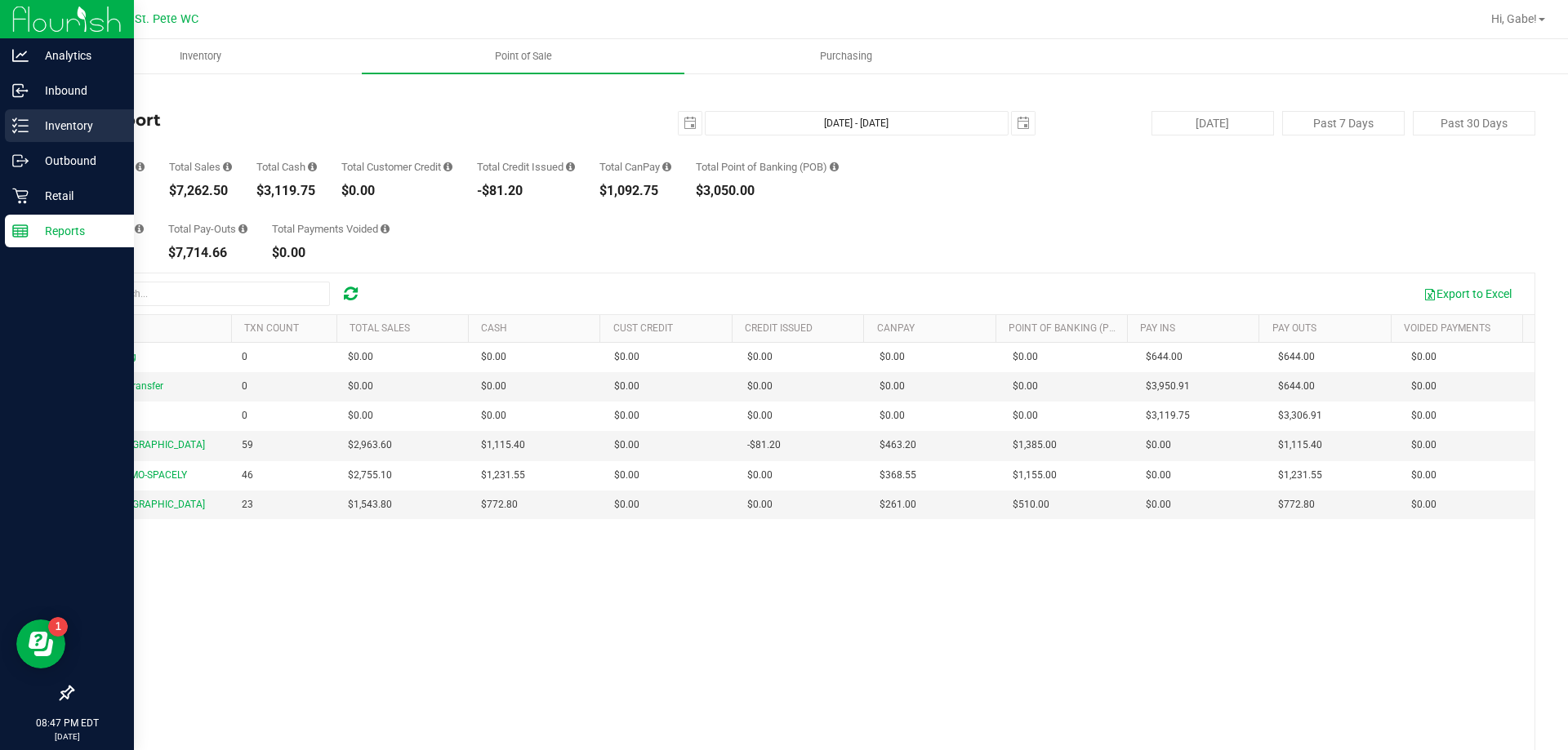
click at [91, 125] on p "Inventory" at bounding box center [77, 125] width 98 height 19
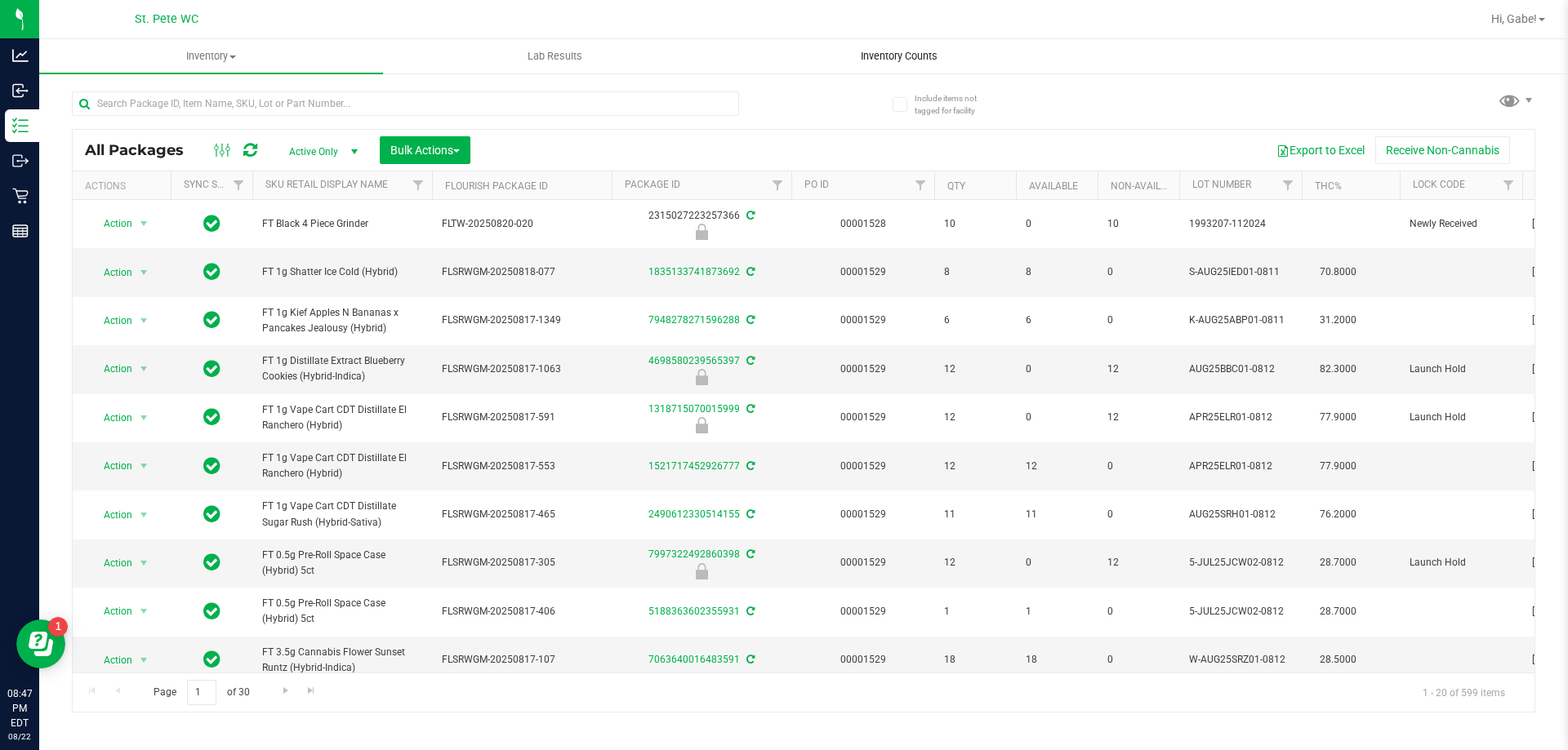
click at [899, 54] on span "Inventory Counts" at bounding box center [899, 55] width 121 height 15
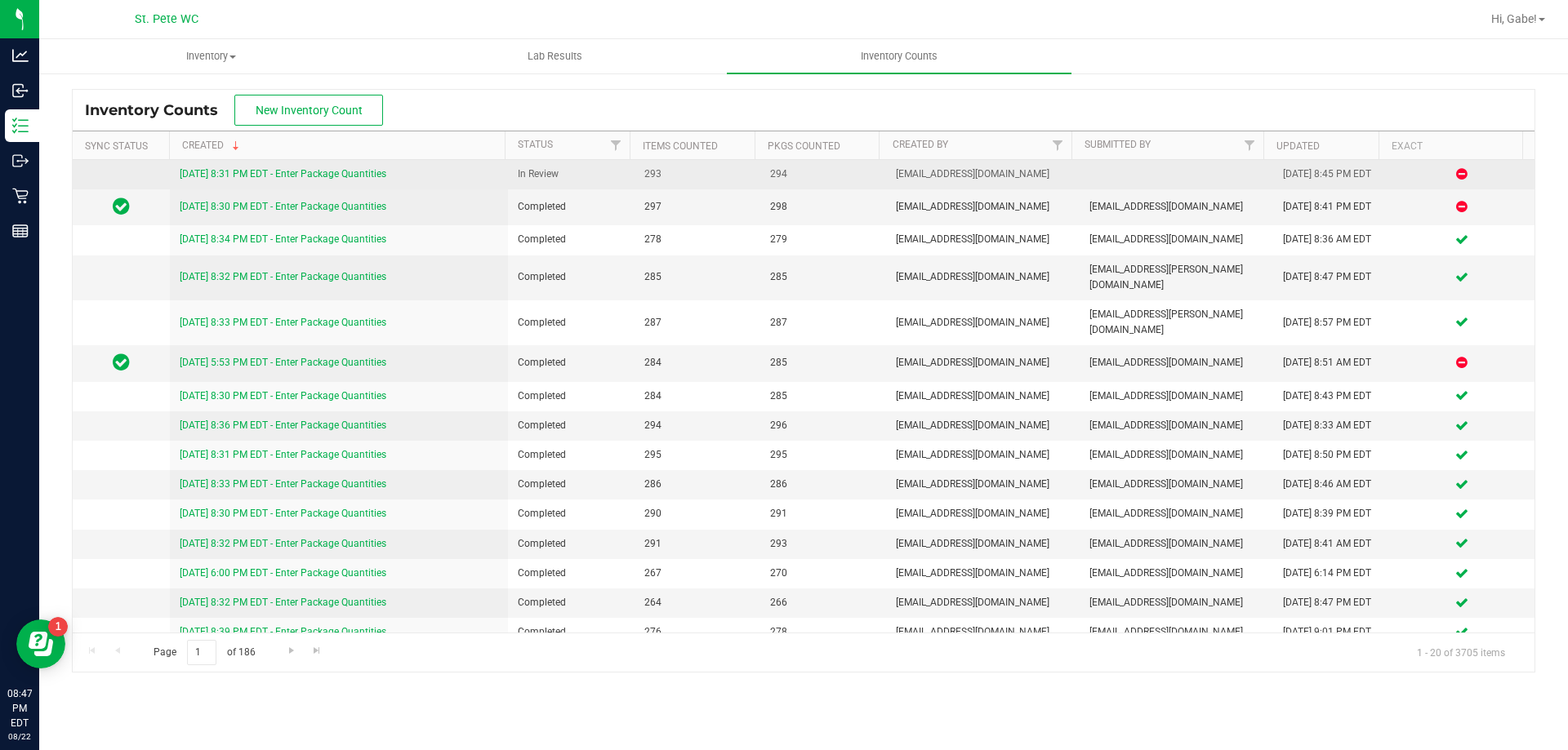
click at [288, 164] on td "[DATE] 8:31 PM EDT - Enter Package Quantities" at bounding box center [339, 174] width 339 height 29
click at [355, 176] on link "[DATE] 8:31 PM EDT - Enter Package Quantities" at bounding box center [283, 174] width 206 height 12
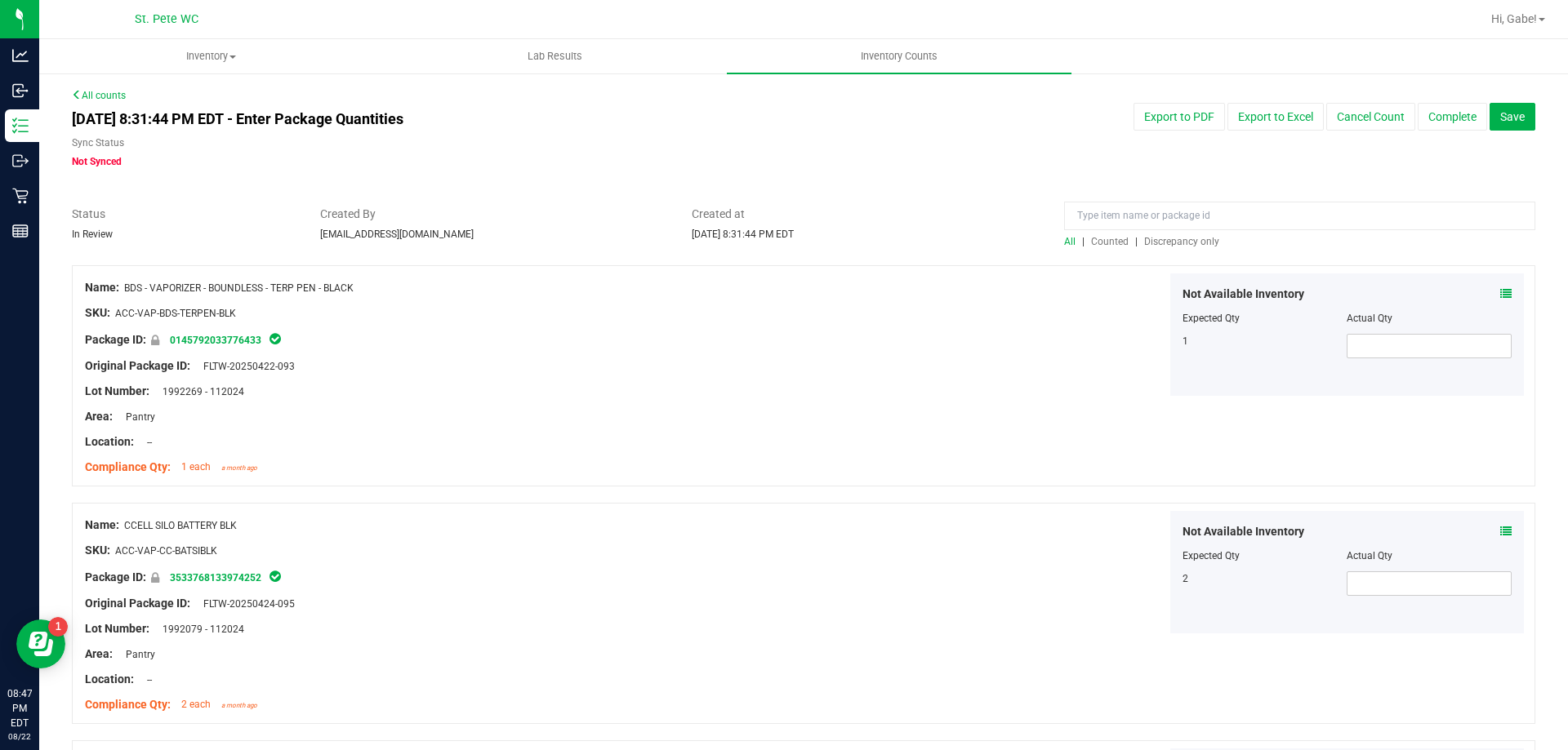
click at [1188, 240] on span "Discrepancy only" at bounding box center [1181, 241] width 75 height 12
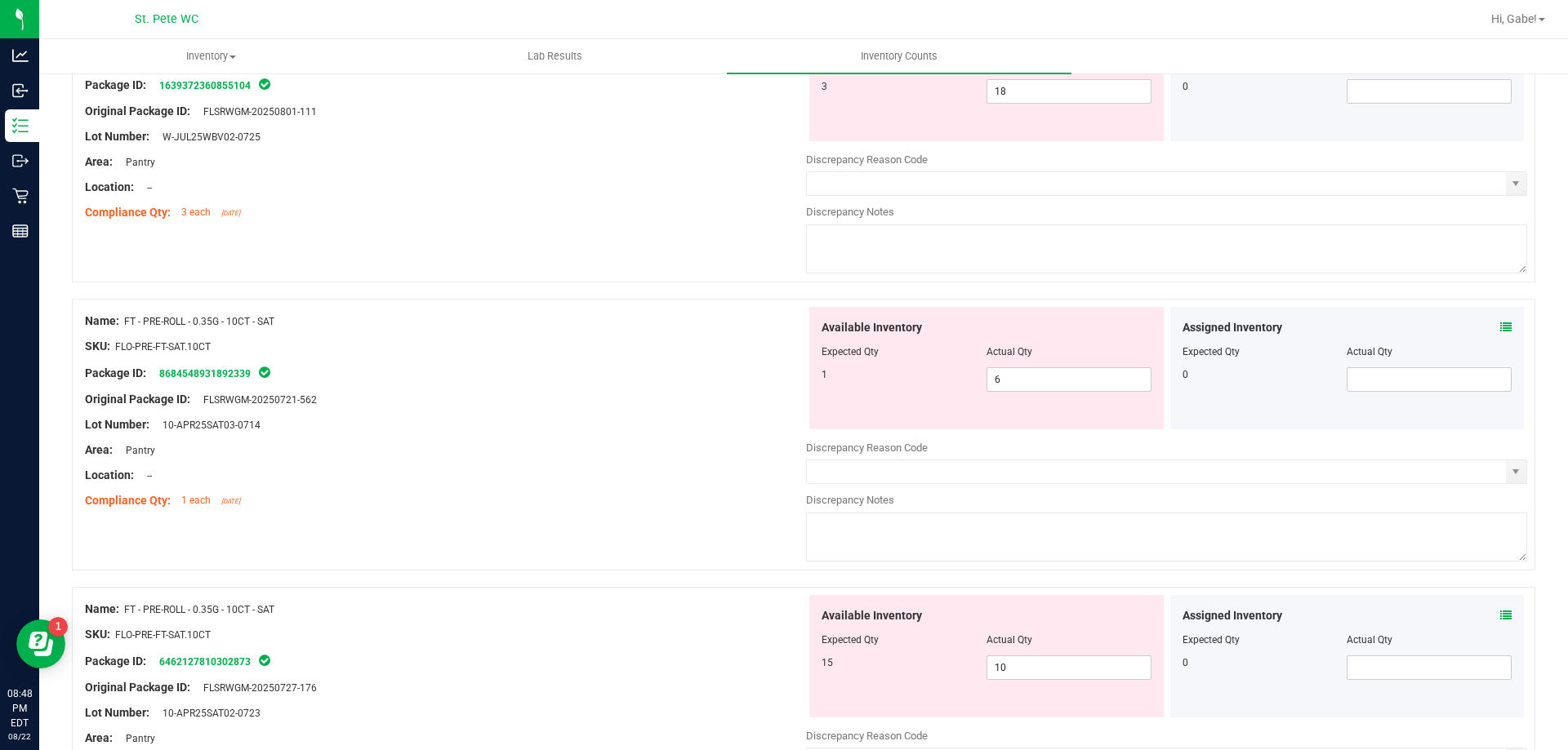
scroll to position [653, 0]
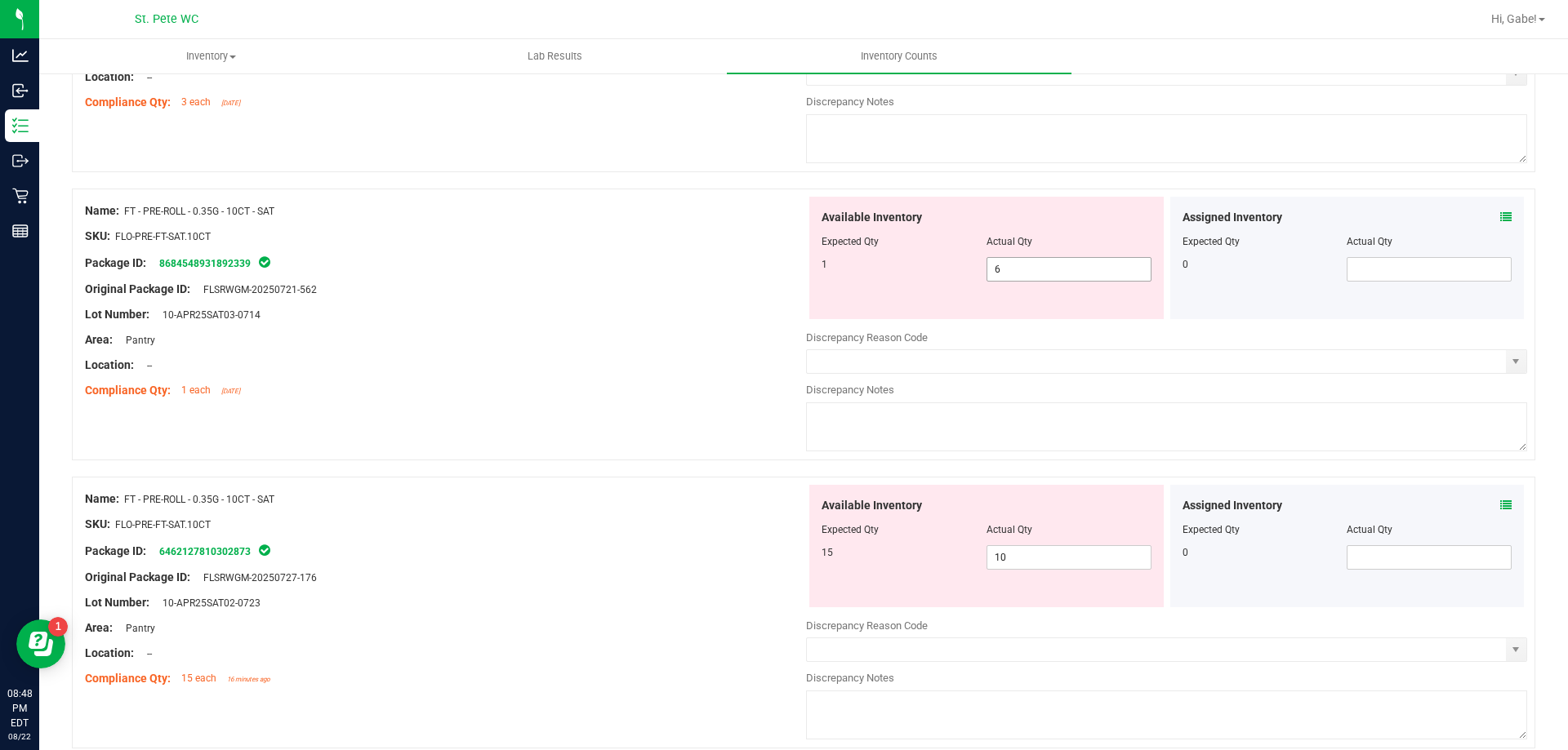
click at [1001, 269] on span "6 6" at bounding box center [1068, 268] width 164 height 24
click at [1001, 269] on input "6" at bounding box center [1069, 268] width 164 height 22
type input "1"
click at [1016, 545] on div "Available Inventory Expected Qty Actual Qty 15 10 10" at bounding box center [986, 546] width 354 height 123
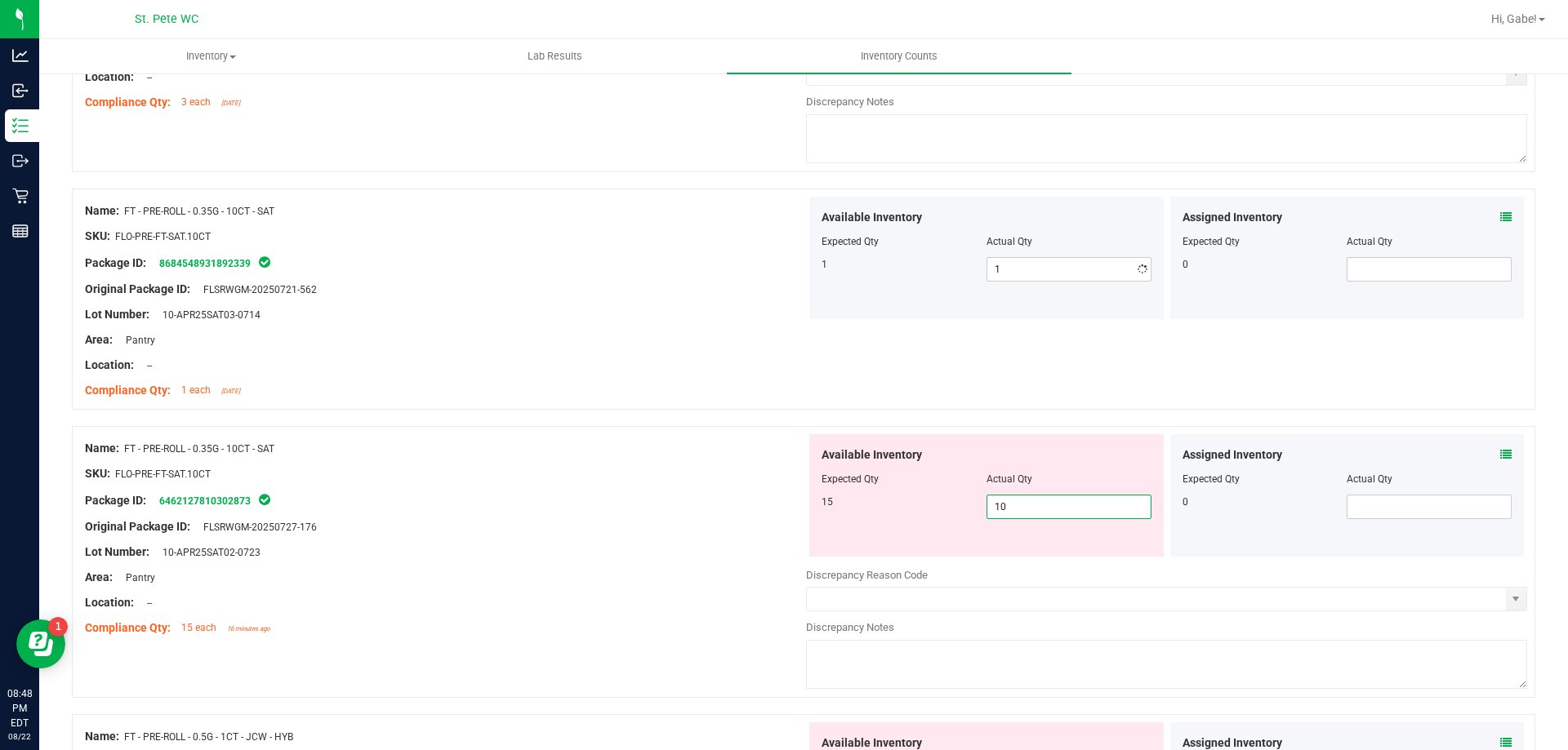
click at [1016, 545] on div "Available Inventory Expected Qty Actual Qty 15 10 10" at bounding box center [986, 495] width 354 height 123
click at [1011, 520] on div "Available Inventory Expected Qty Actual Qty 15 10 10" at bounding box center [986, 495] width 354 height 123
click at [1010, 511] on span "10 10" at bounding box center [1068, 506] width 164 height 24
click at [1010, 511] on input "10" at bounding box center [1069, 506] width 164 height 22
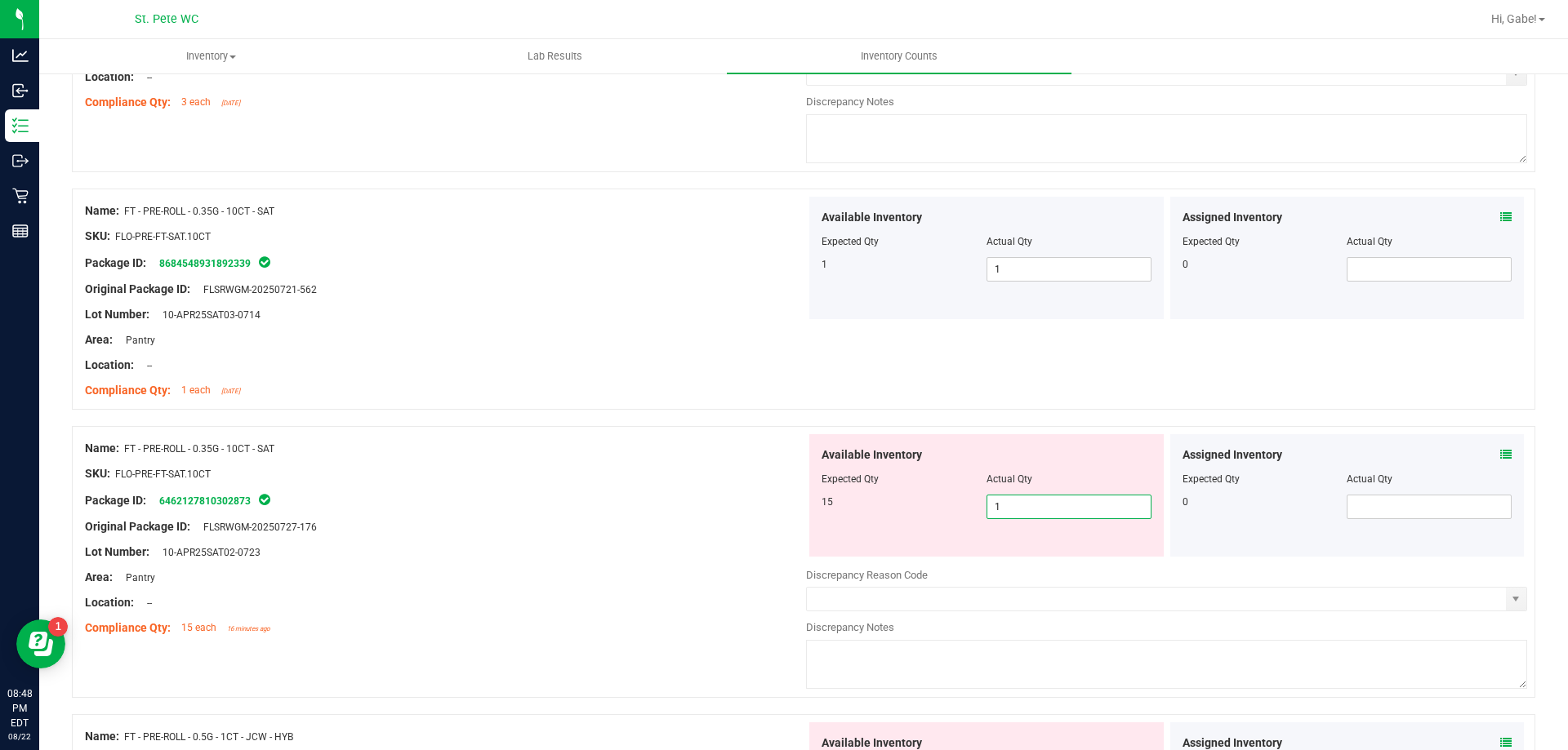
type input "15"
click at [821, 514] on div "15 15 15" at bounding box center [986, 506] width 330 height 24
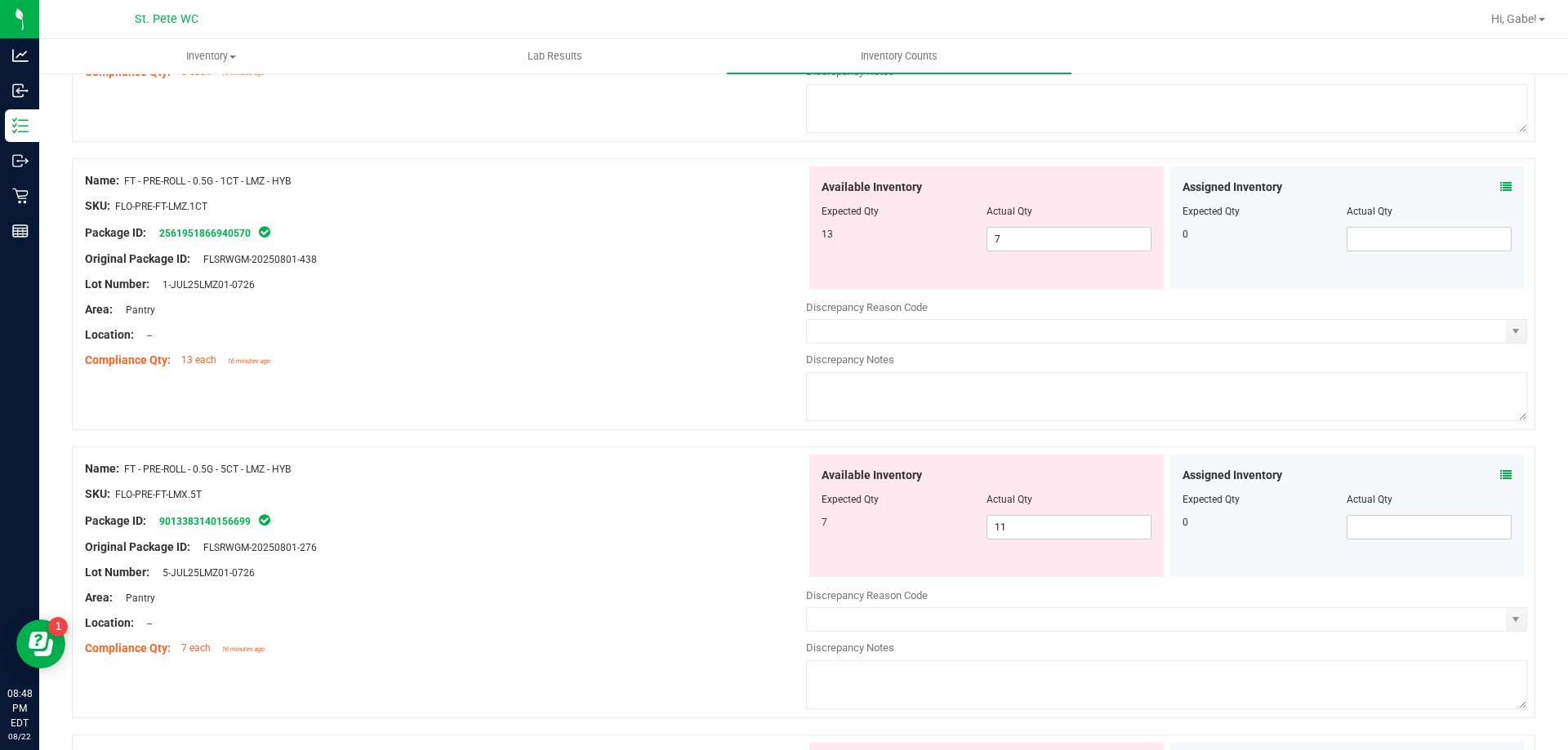
scroll to position [1469, 0]
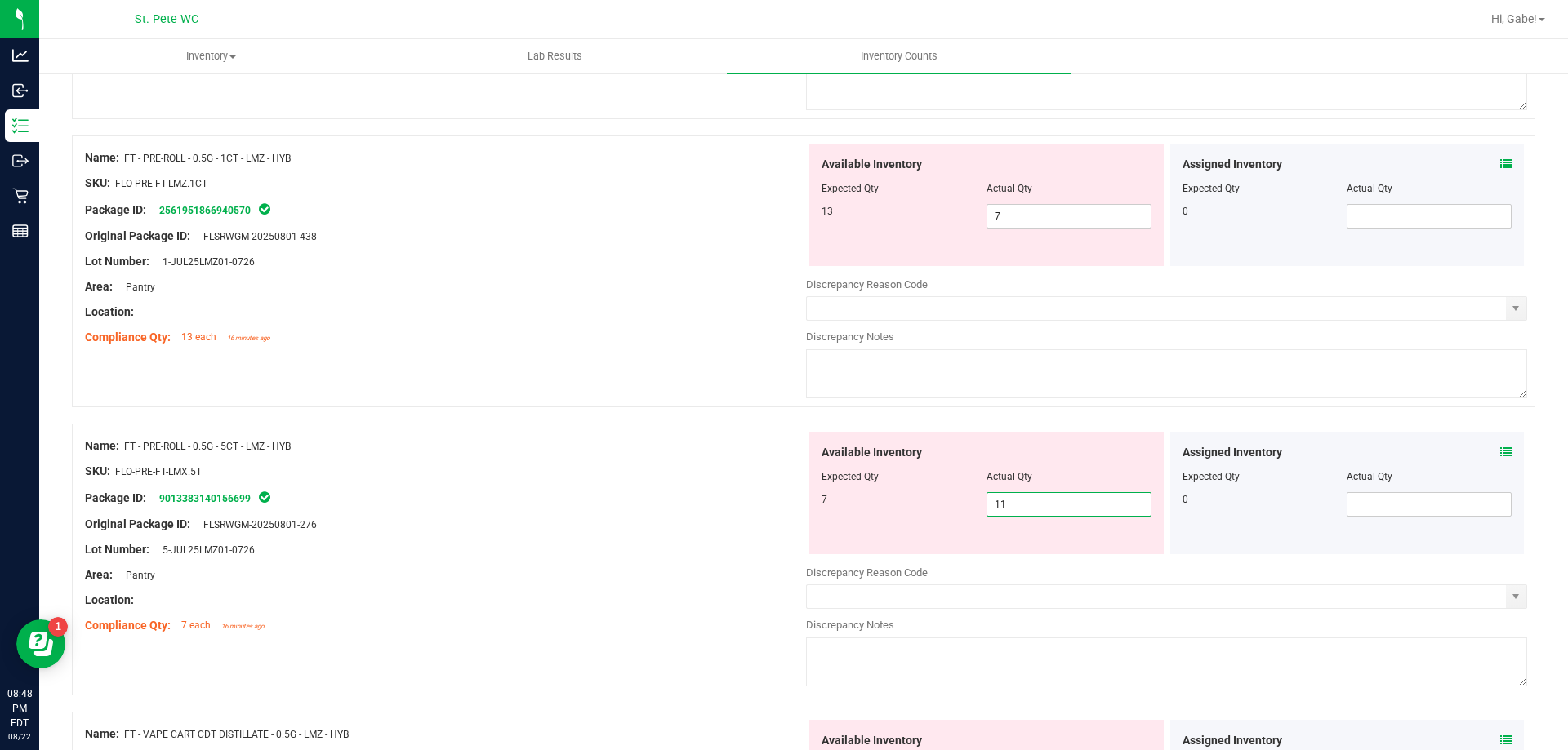
click at [992, 502] on span "11 11" at bounding box center [1068, 504] width 164 height 24
click at [992, 502] on input "11" at bounding box center [1069, 504] width 164 height 22
click at [672, 506] on div "Package ID: 9013383140156699" at bounding box center [445, 498] width 721 height 19
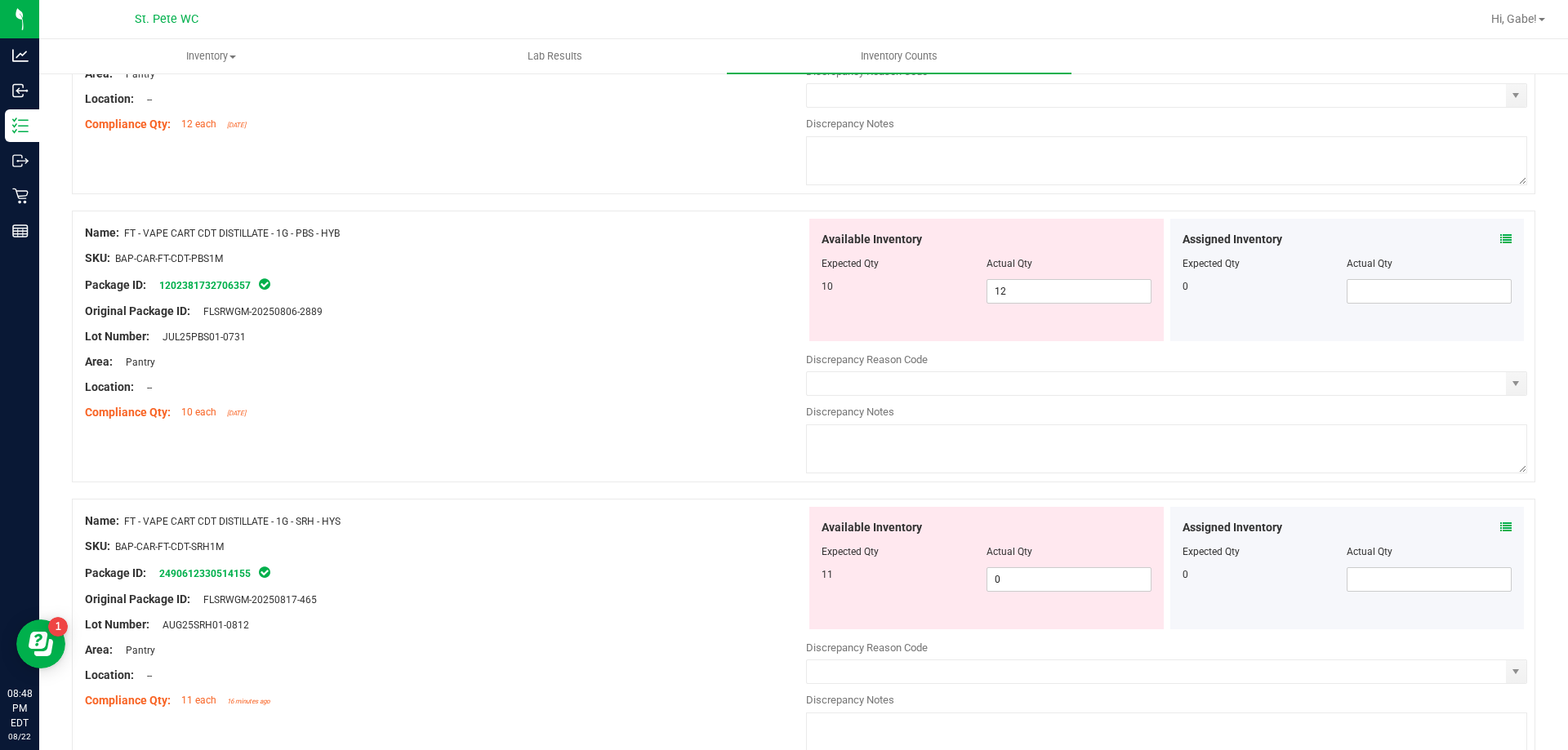
scroll to position [2367, 0]
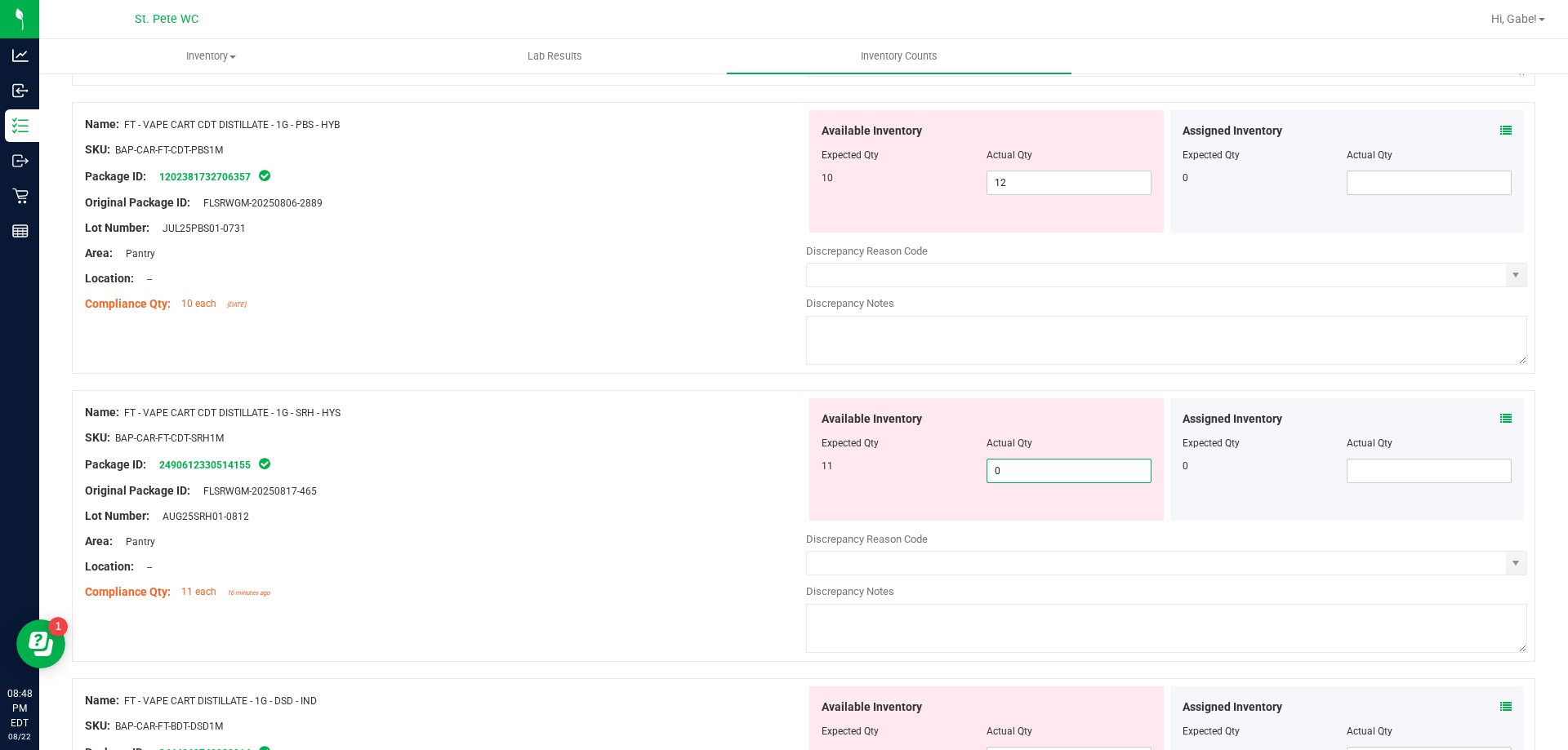
click at [995, 464] on span "0 0" at bounding box center [1068, 470] width 164 height 24
click at [995, 464] on input "0" at bounding box center [1069, 470] width 164 height 22
click at [722, 530] on div "Name: FT - VAPE CART CDT DISTILLATE - 1G - SRH - HYS SKU: BAP-CAR-FT-CDT-SRH1M …" at bounding box center [445, 502] width 721 height 208
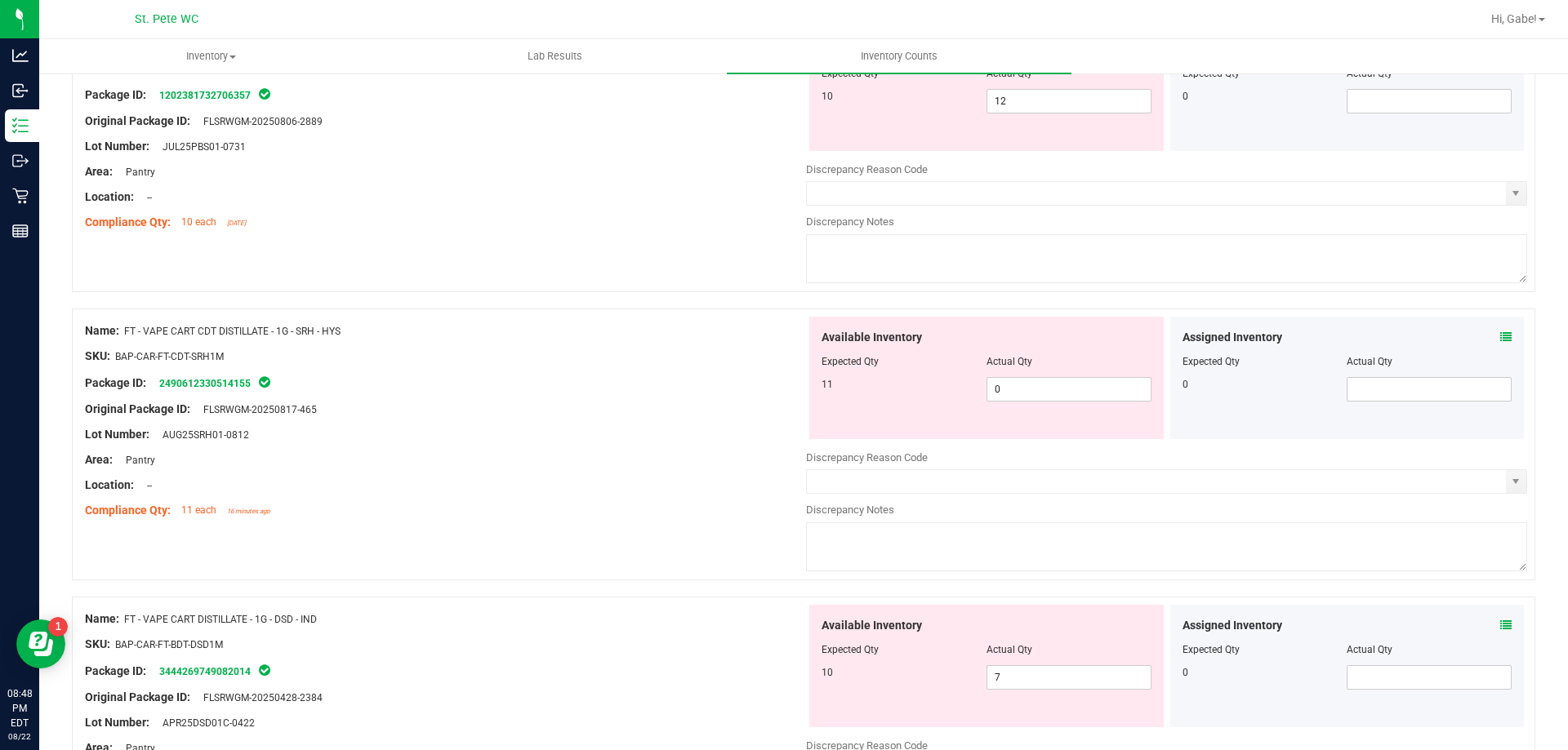
scroll to position [2693, 0]
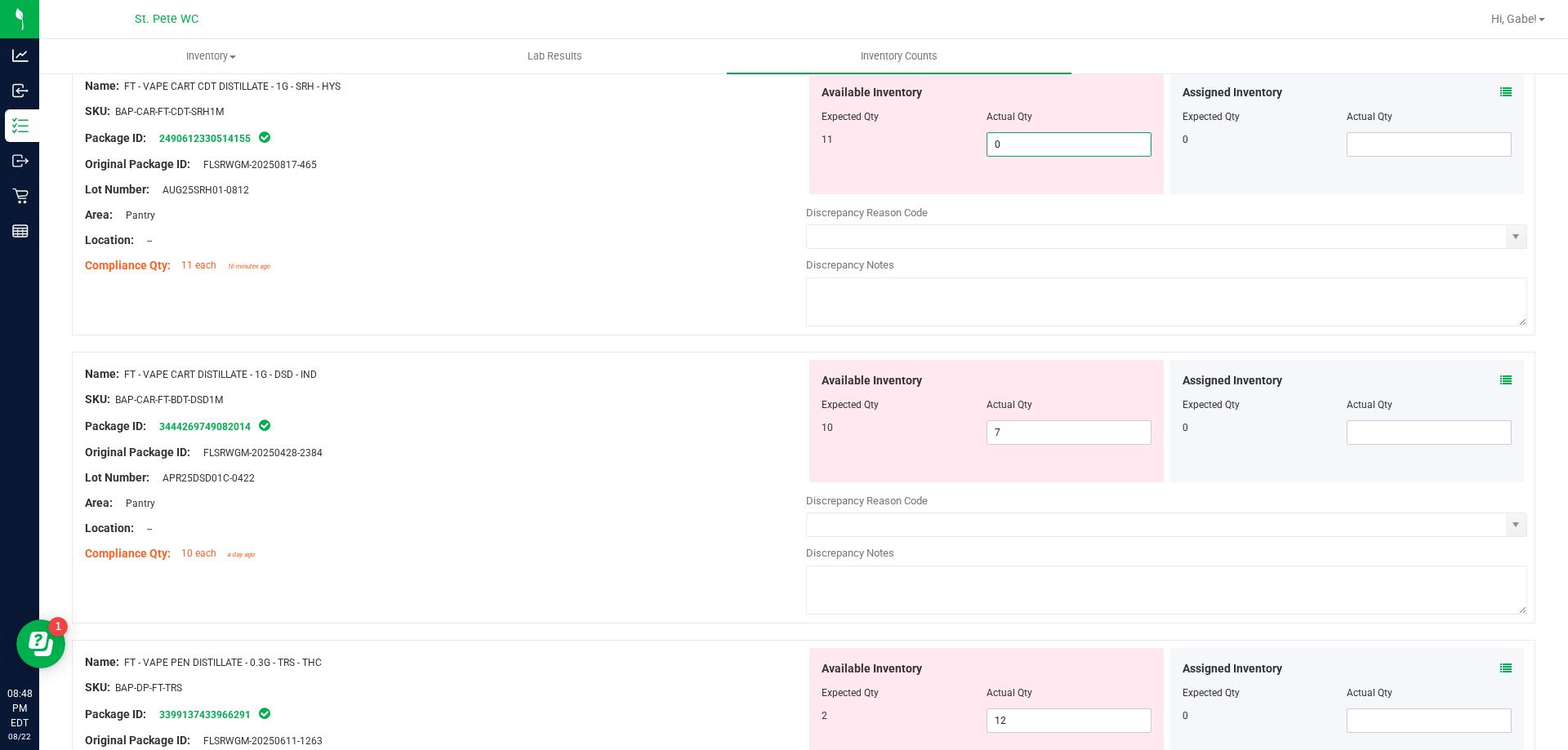
click at [991, 150] on span "0 0" at bounding box center [1068, 144] width 164 height 24
click at [991, 150] on input "0" at bounding box center [1069, 144] width 164 height 22
type input "11"
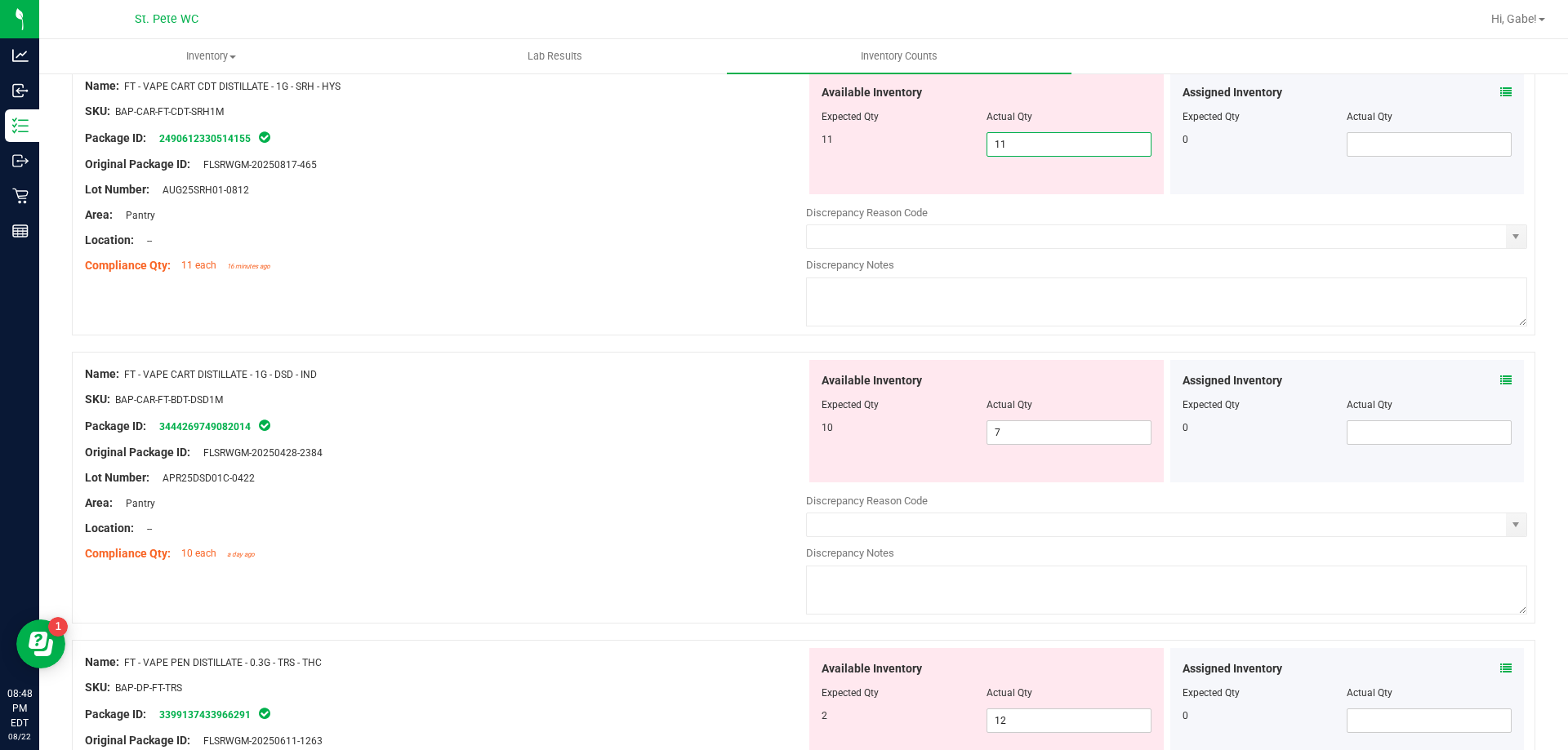
click at [689, 389] on div "Name: FT - VAPE CART DISTILLATE - 1G - DSD - IND SKU: BAP-CAR-FT-BDT-DSD1M Pack…" at bounding box center [445, 464] width 721 height 208
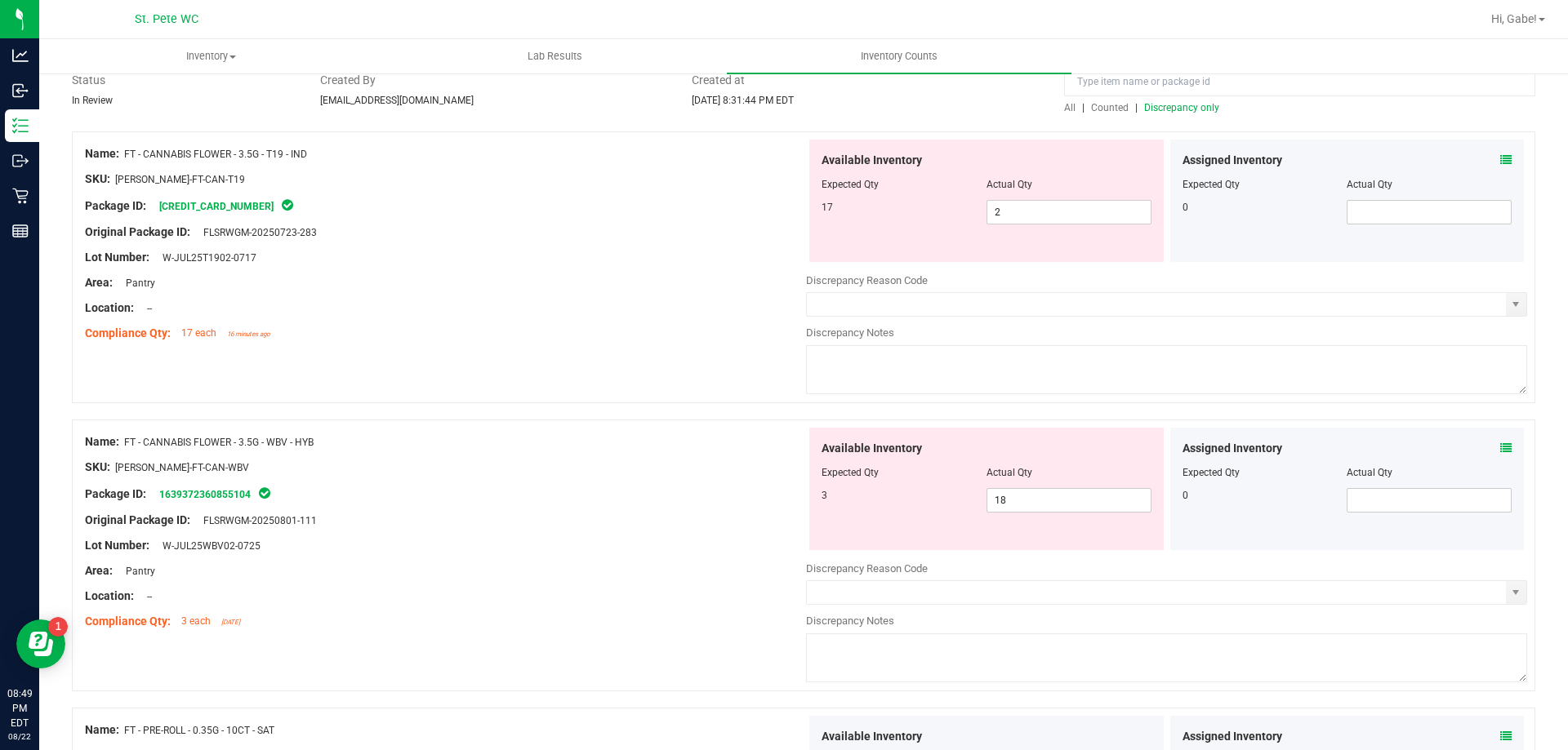
scroll to position [0, 0]
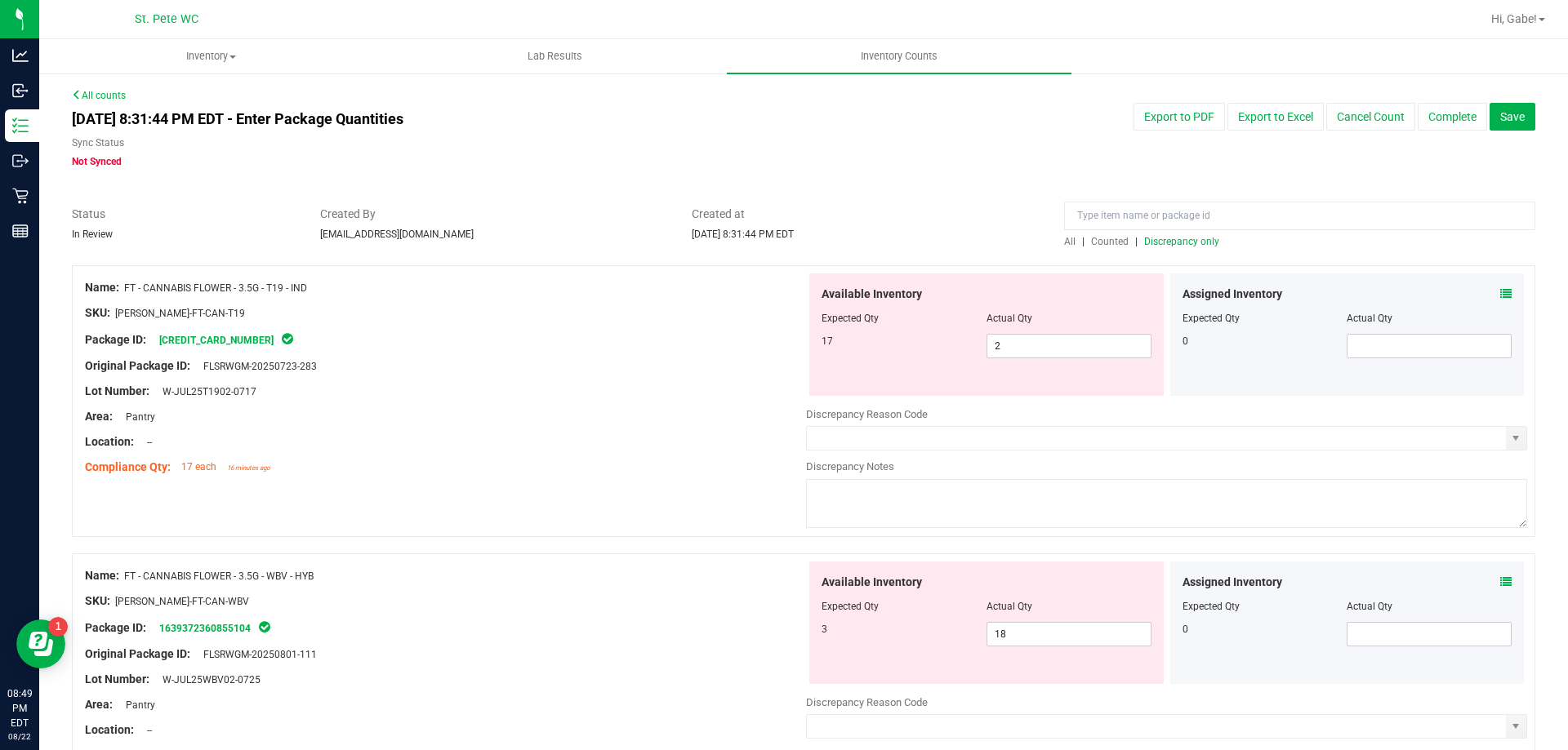
click at [1186, 242] on span "Discrepancy only" at bounding box center [1181, 241] width 75 height 12
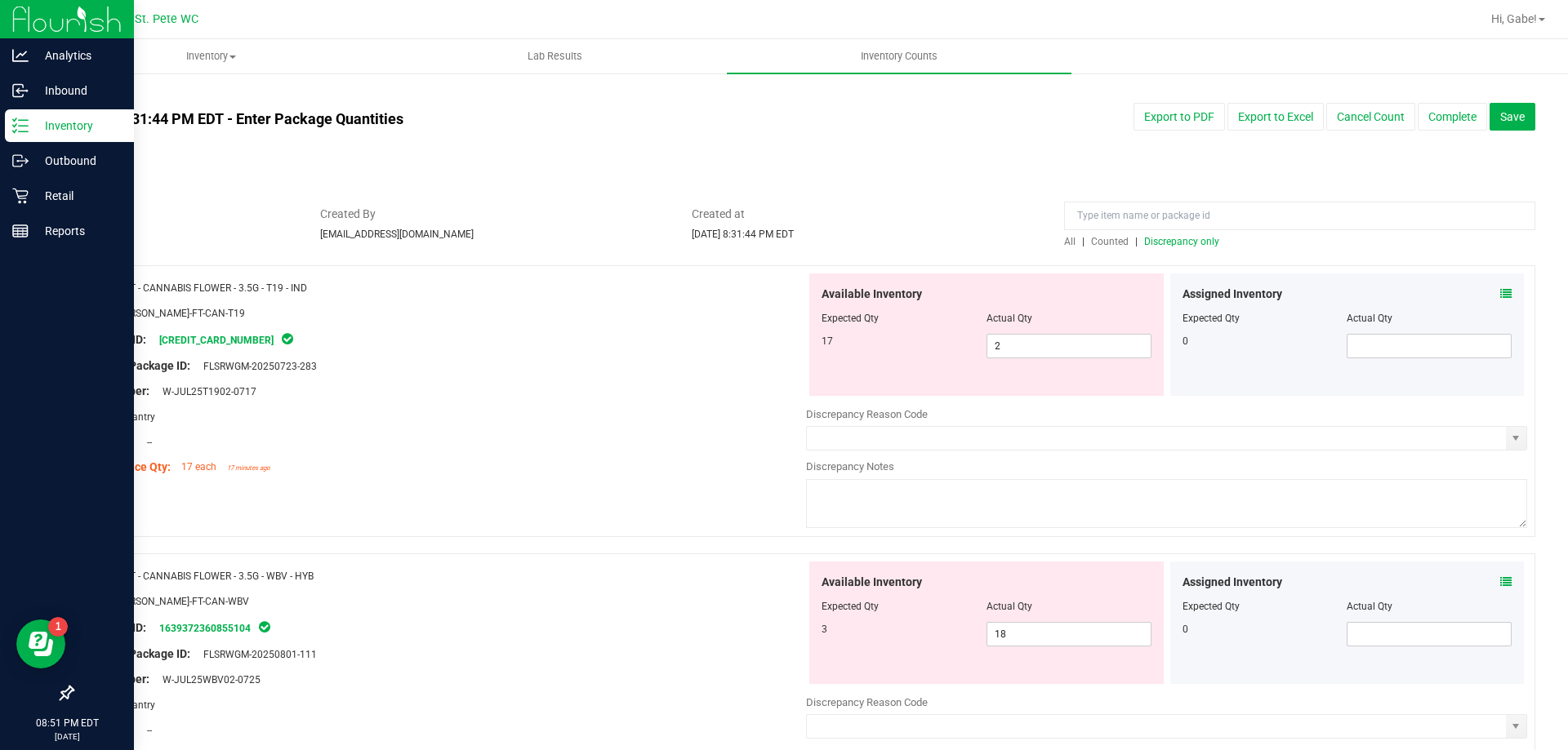
click at [54, 122] on p "Inventory" at bounding box center [77, 125] width 98 height 19
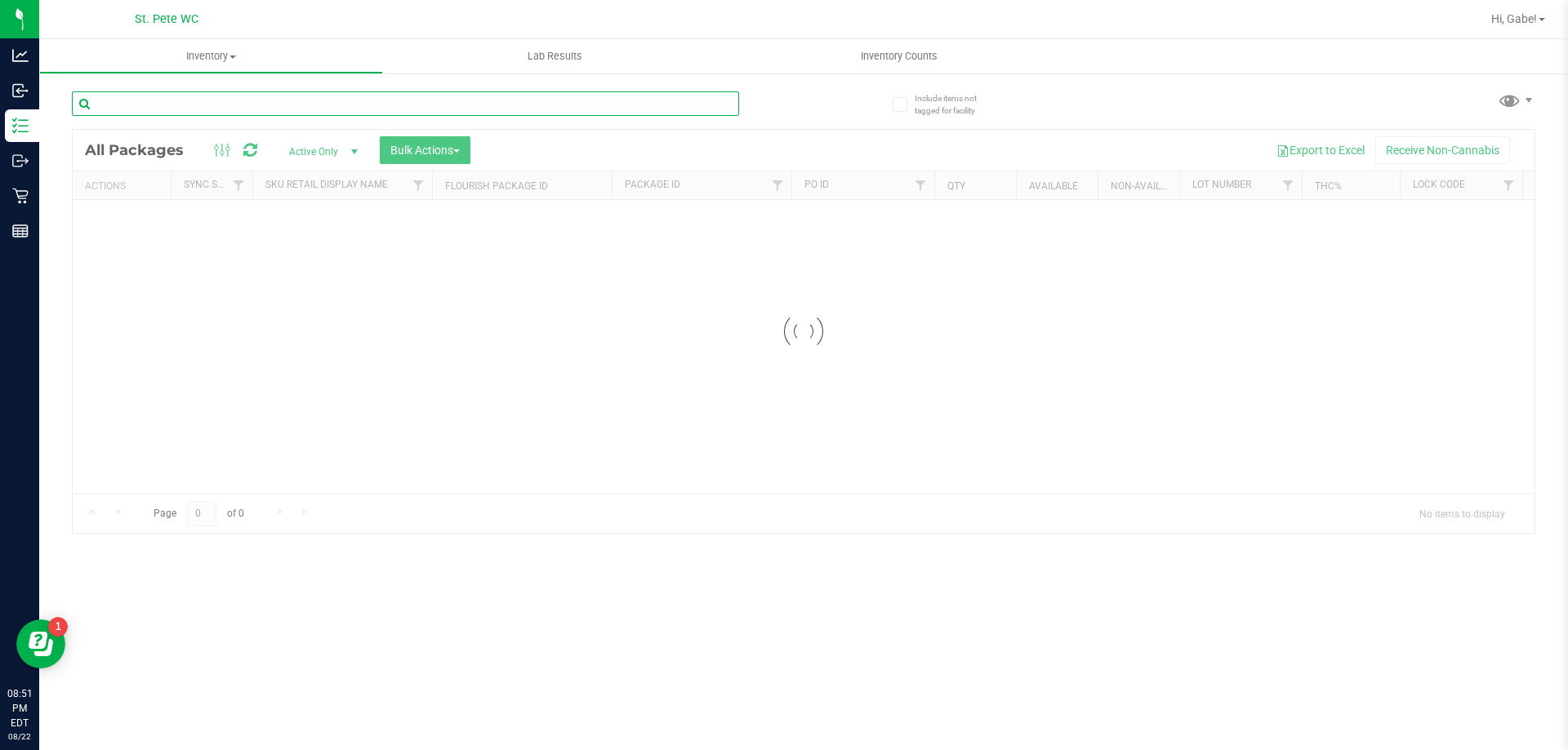
click at [339, 95] on input "text" at bounding box center [405, 103] width 667 height 24
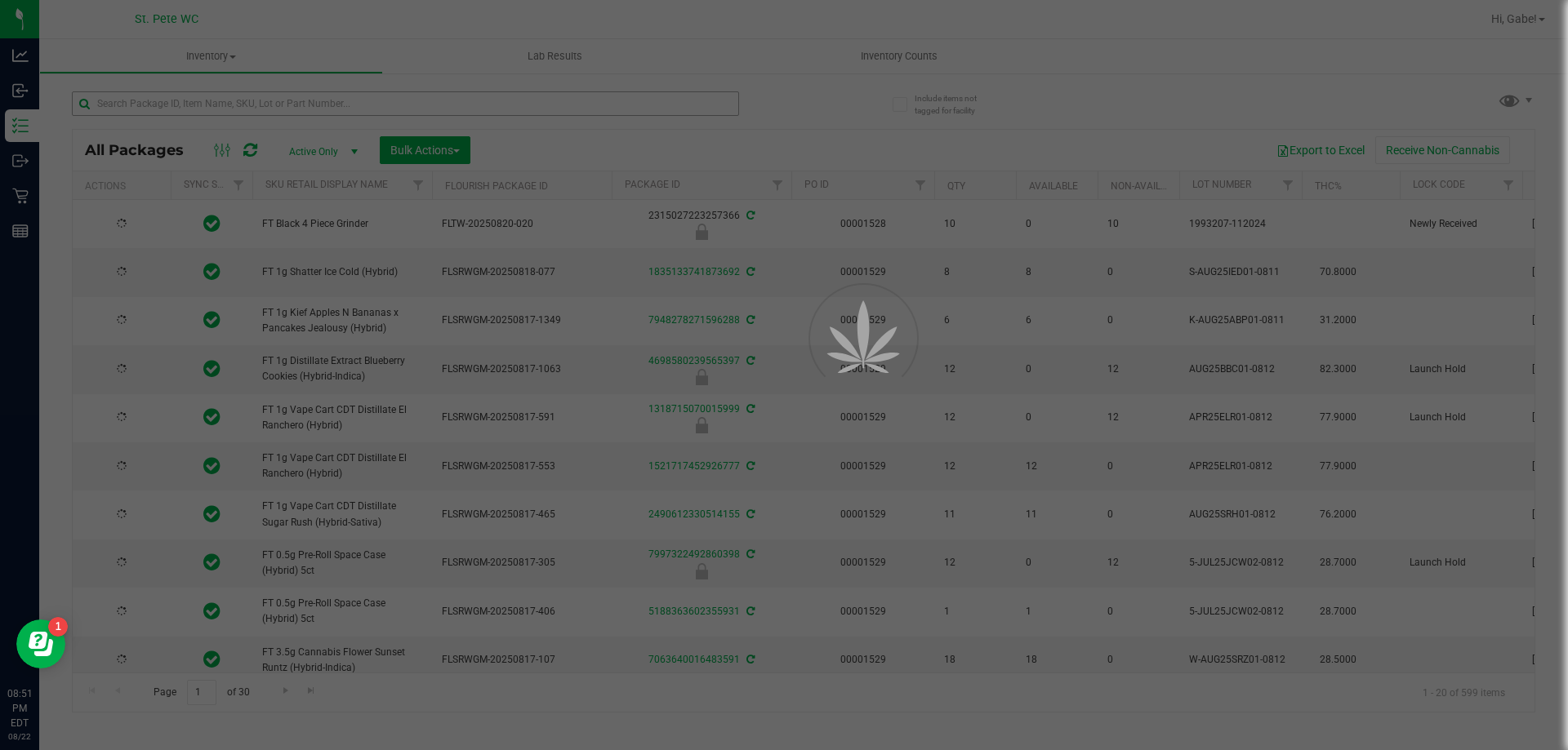
click at [336, 98] on div at bounding box center [784, 375] width 1568 height 750
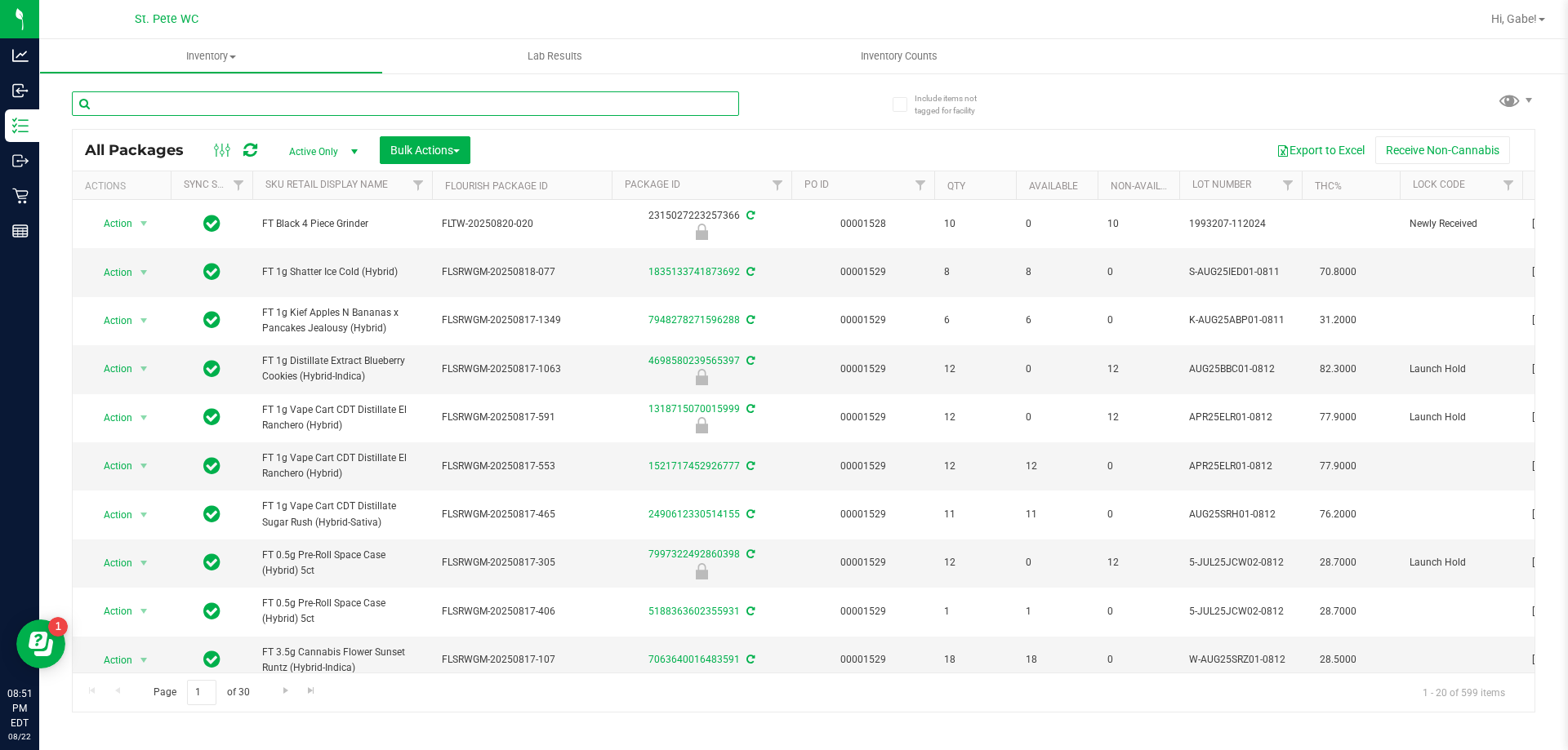
click at [336, 98] on input "text" at bounding box center [405, 103] width 667 height 24
type input "PBS"
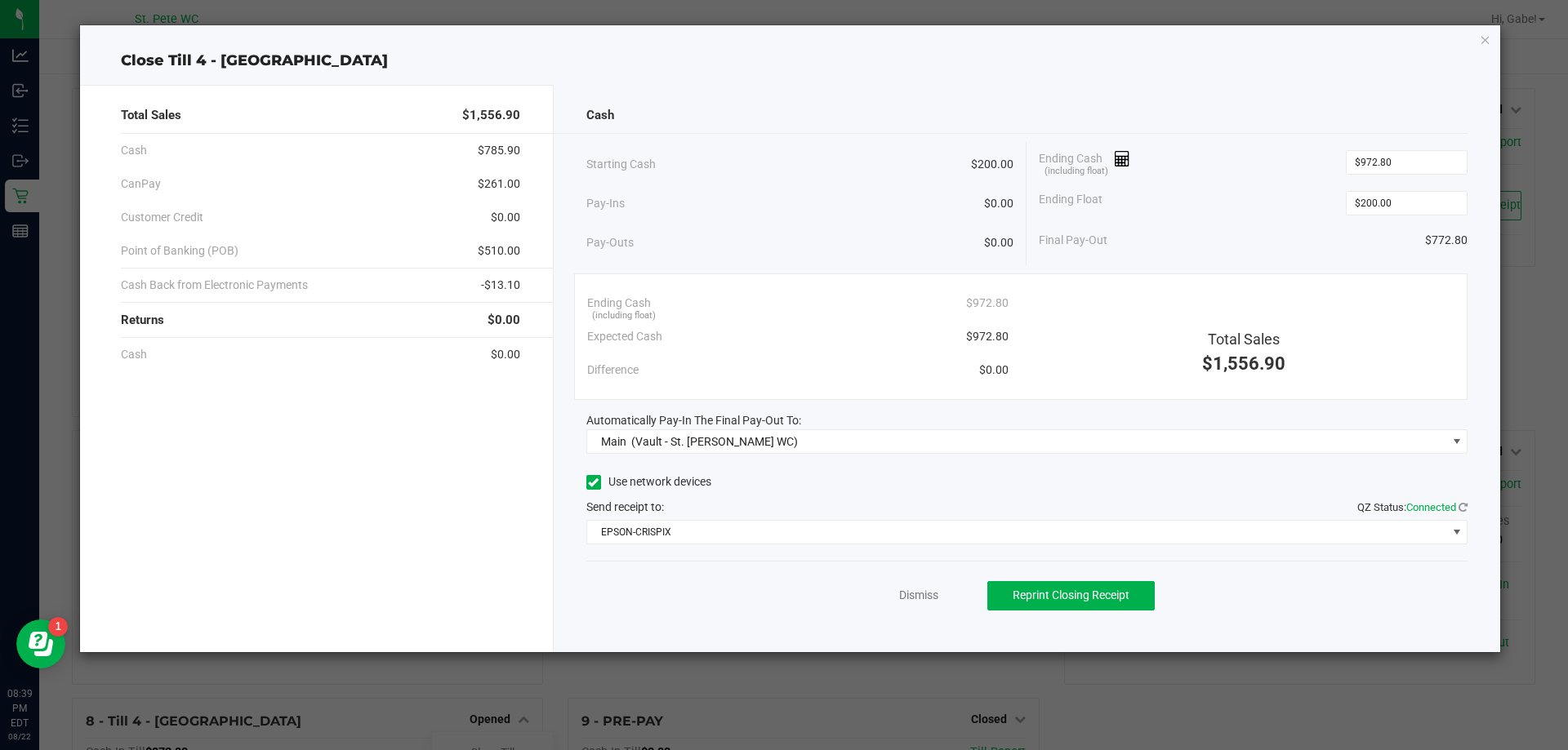
scroll to position [237, 0]
click at [930, 593] on link "Dismiss" at bounding box center [919, 595] width 39 height 18
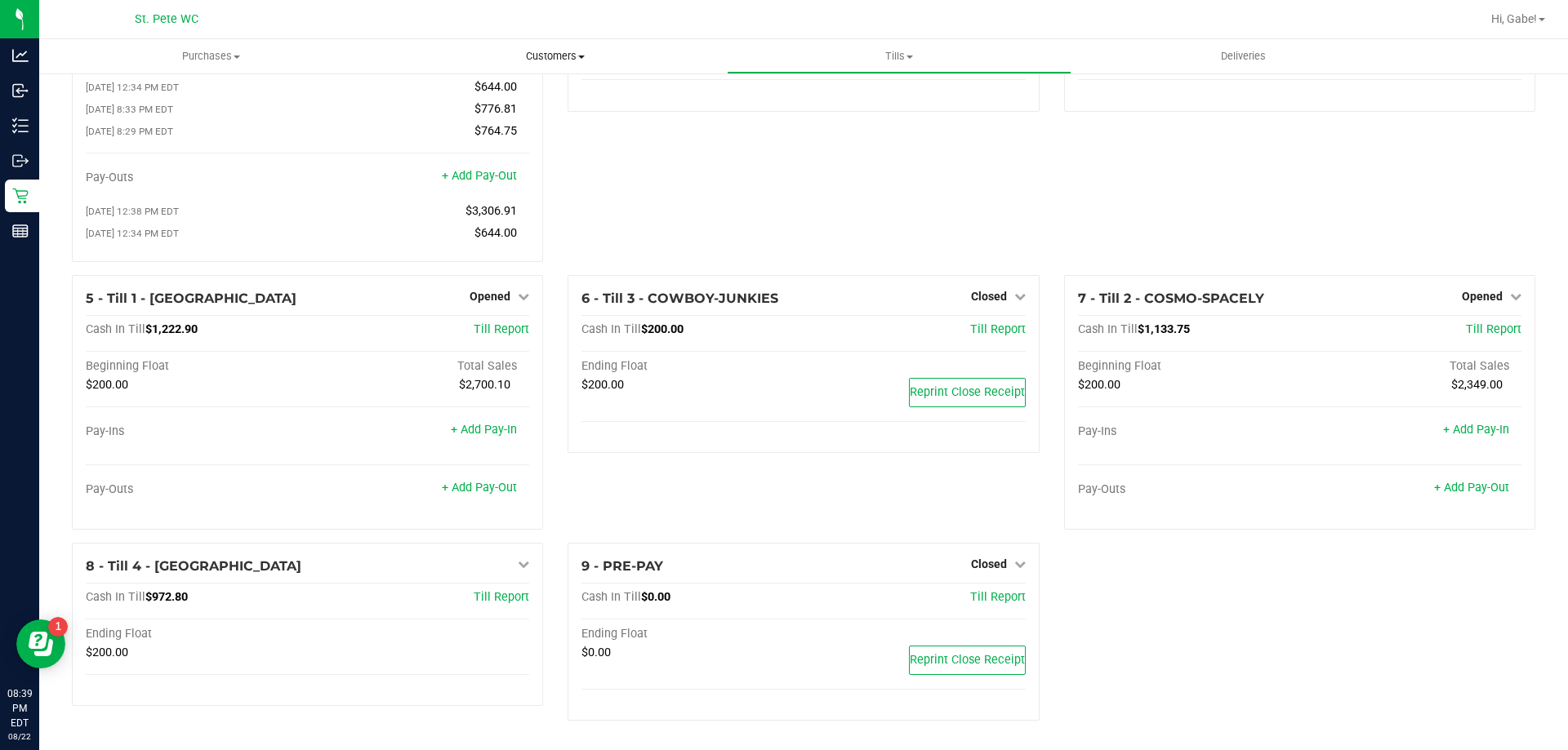
scroll to position [161, 0]
